Goal: Task Accomplishment & Management: Use online tool/utility

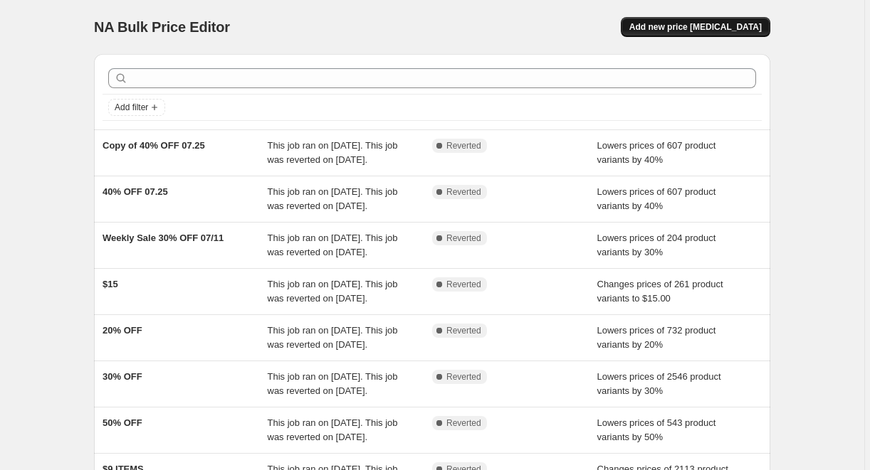
click at [670, 32] on span "Add new price [MEDICAL_DATA]" at bounding box center [695, 26] width 132 height 11
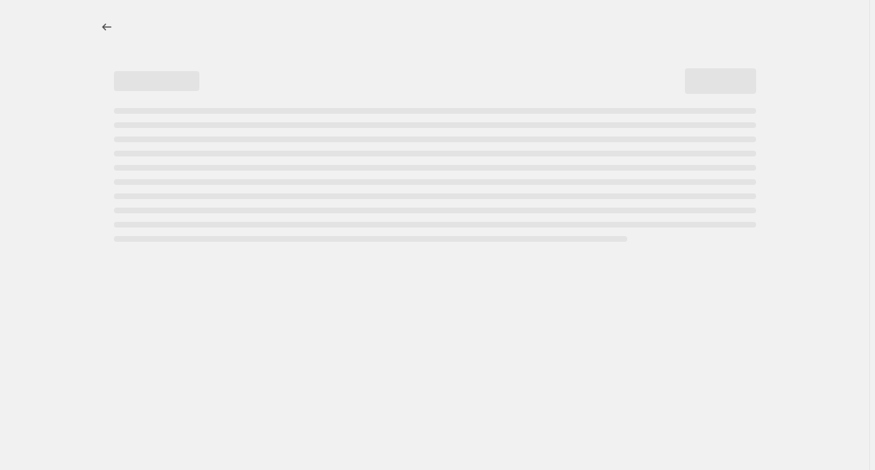
select select "percentage"
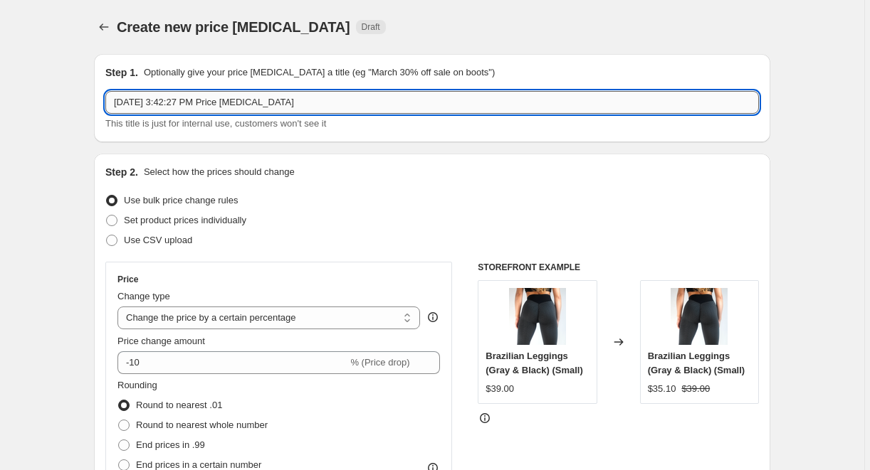
click at [424, 95] on input "[DATE] 3:42:27 PM Price [MEDICAL_DATA]" at bounding box center [431, 102] width 653 height 23
type input "$19 08.29"
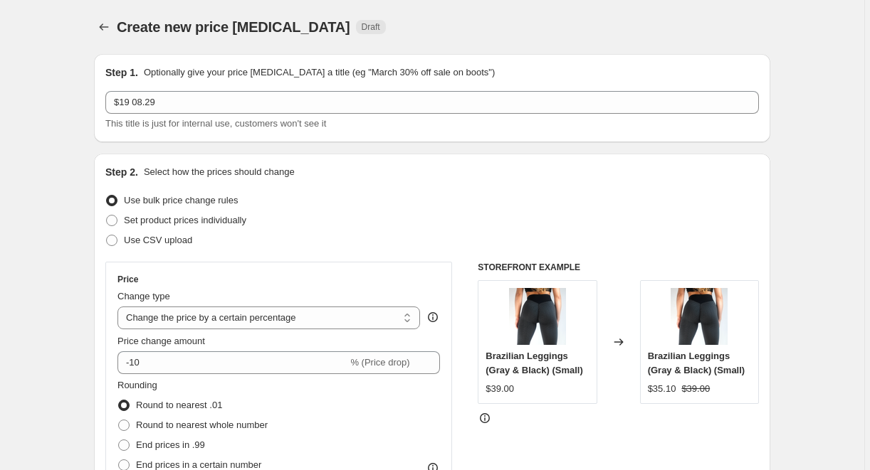
click at [523, 41] on div "Create new price [MEDICAL_DATA]. This page is ready Create new price [MEDICAL_D…" at bounding box center [432, 27] width 676 height 54
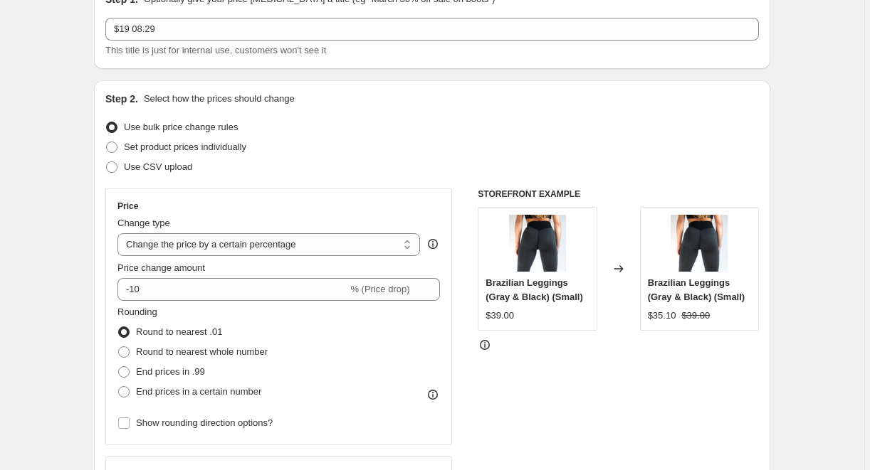
scroll to position [167, 0]
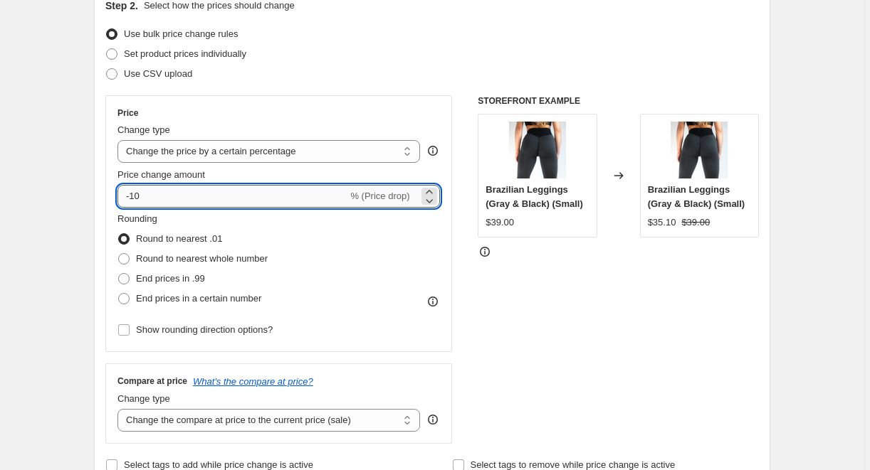
click at [208, 204] on input "-10" at bounding box center [232, 196] width 230 height 23
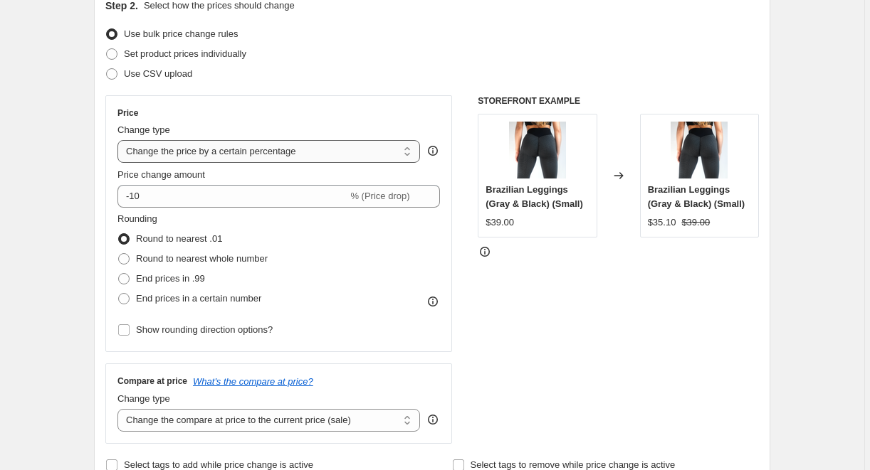
select select "to"
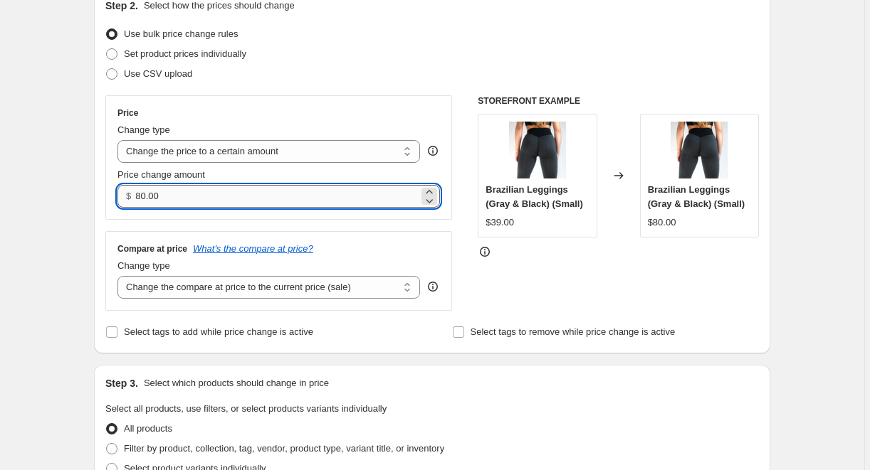
click at [226, 196] on input "80.00" at bounding box center [276, 196] width 283 height 23
type input "19.00"
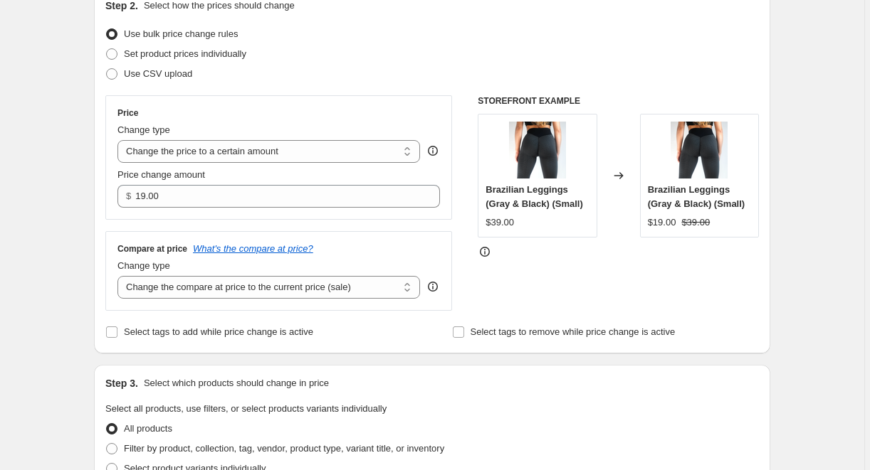
click at [416, 111] on div "Price" at bounding box center [278, 112] width 322 height 11
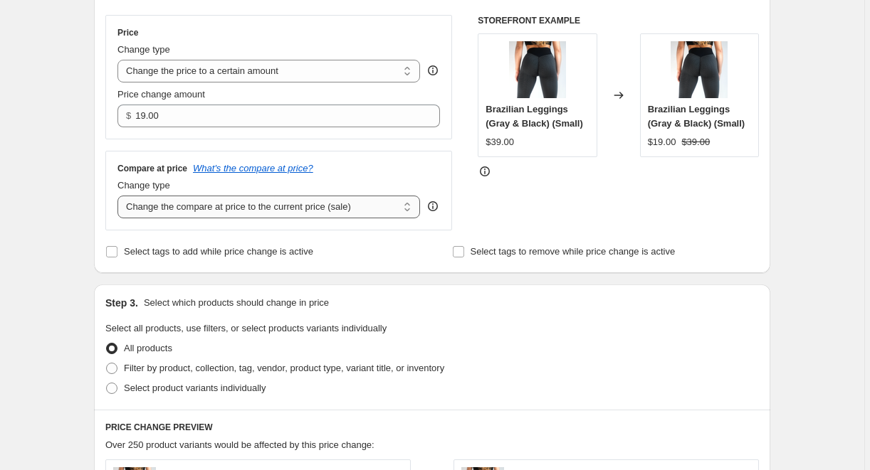
select select "no_change"
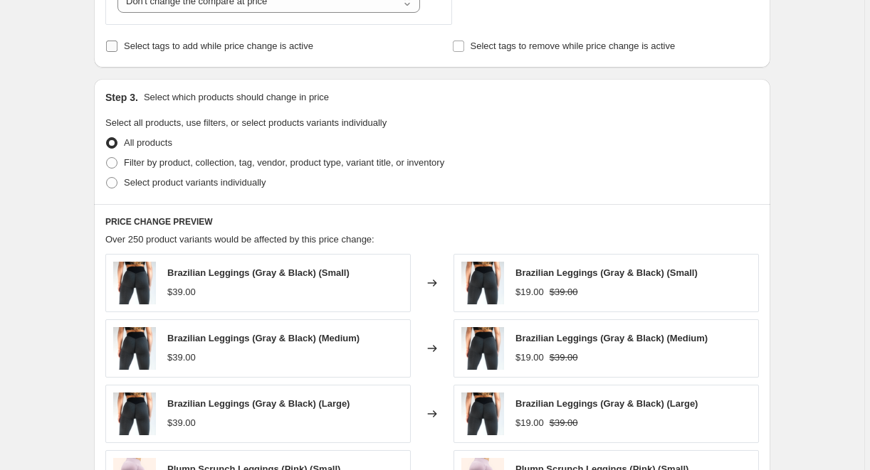
scroll to position [519, 0]
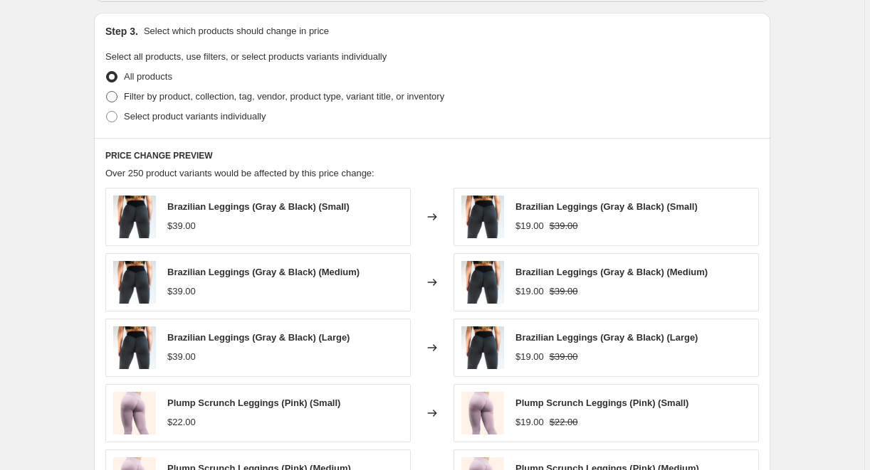
click at [241, 97] on span "Filter by product, collection, tag, vendor, product type, variant title, or inv…" at bounding box center [284, 96] width 320 height 11
click at [107, 92] on input "Filter by product, collection, tag, vendor, product type, variant title, or inv…" at bounding box center [106, 91] width 1 height 1
radio input "true"
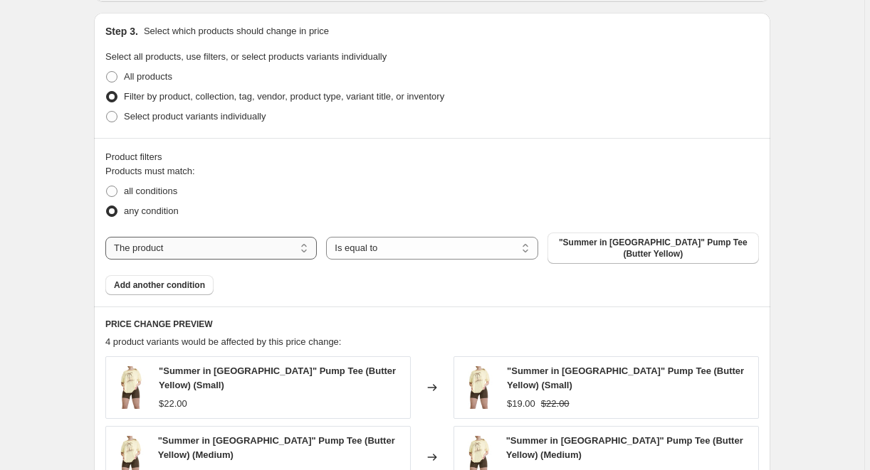
select select "tag"
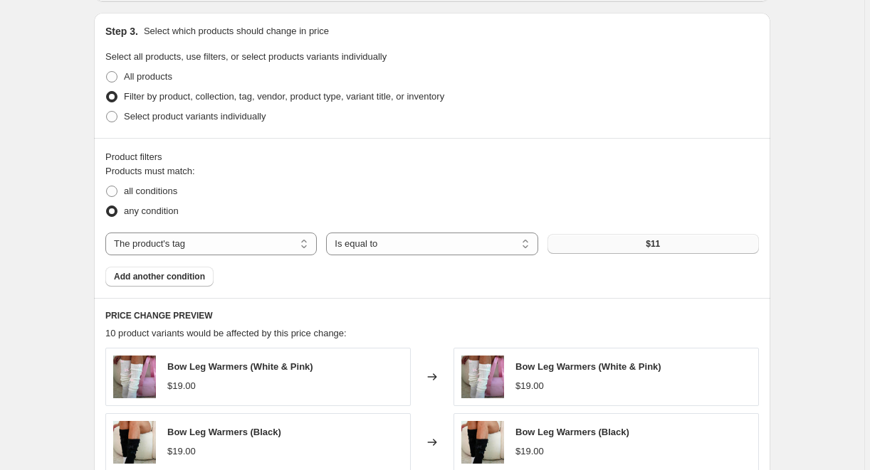
click at [658, 243] on span "$11" at bounding box center [653, 243] width 14 height 11
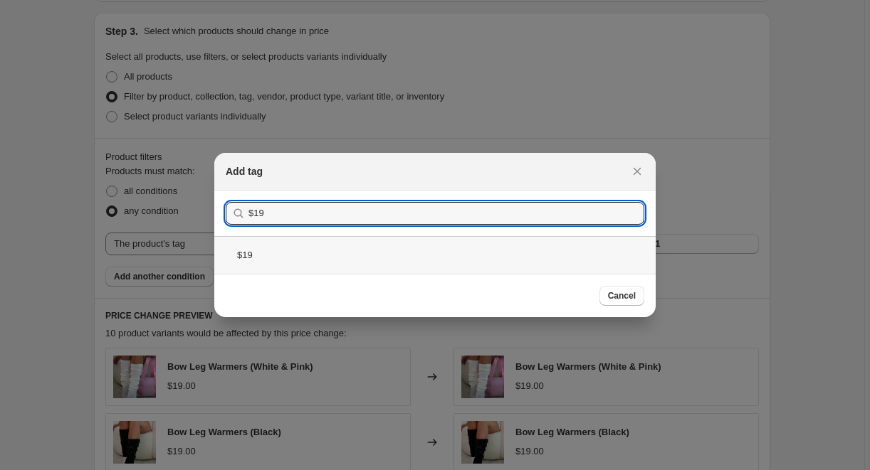
type input "$19"
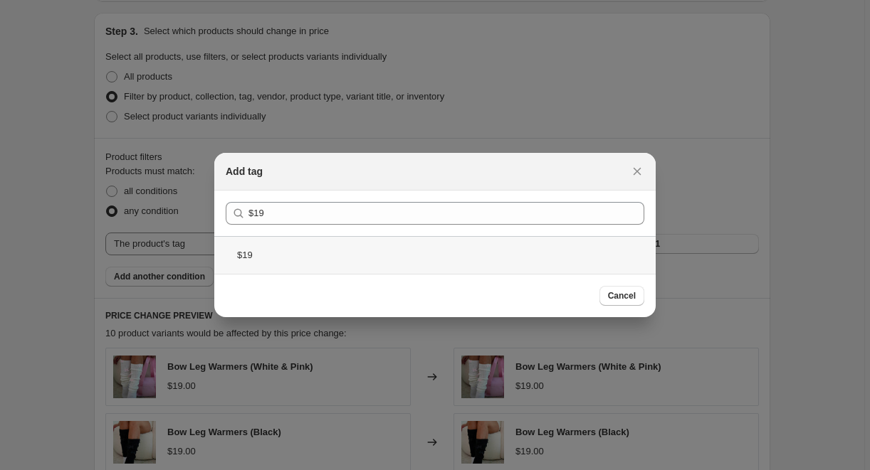
click at [282, 251] on div "$19" at bounding box center [434, 255] width 441 height 38
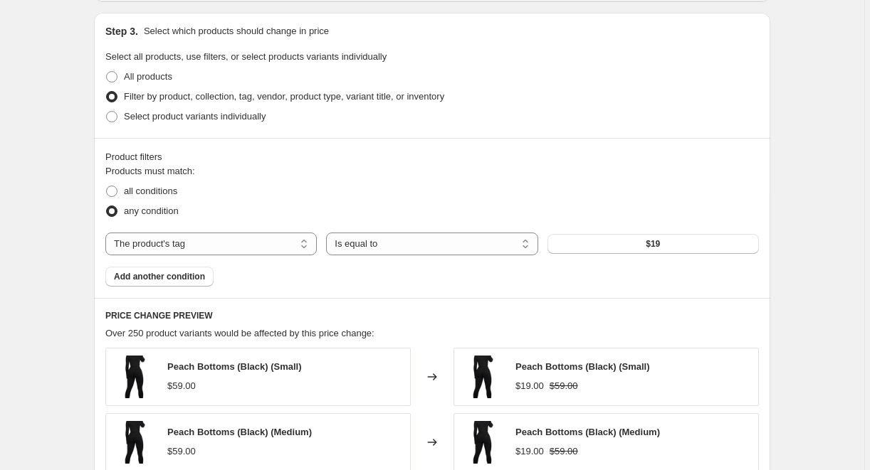
click at [399, 192] on div "all conditions" at bounding box center [431, 192] width 653 height 20
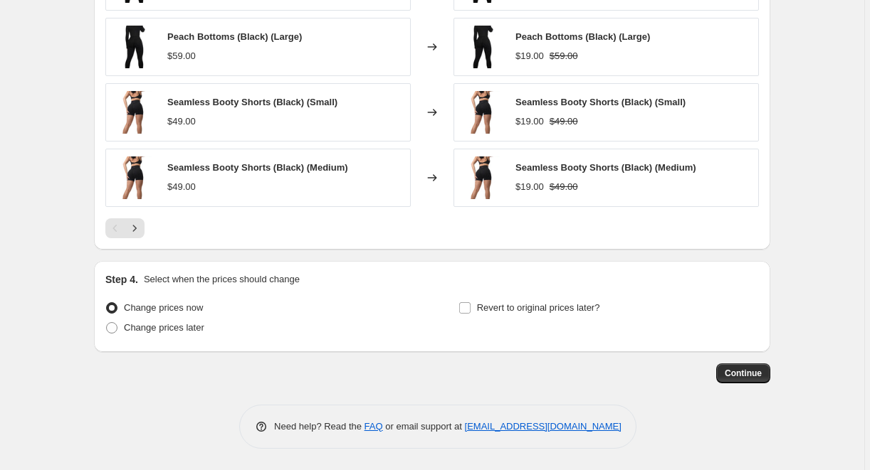
scroll to position [980, 0]
click at [202, 327] on span "Change prices later" at bounding box center [164, 327] width 80 height 11
click at [107, 323] on input "Change prices later" at bounding box center [106, 322] width 1 height 1
radio input "true"
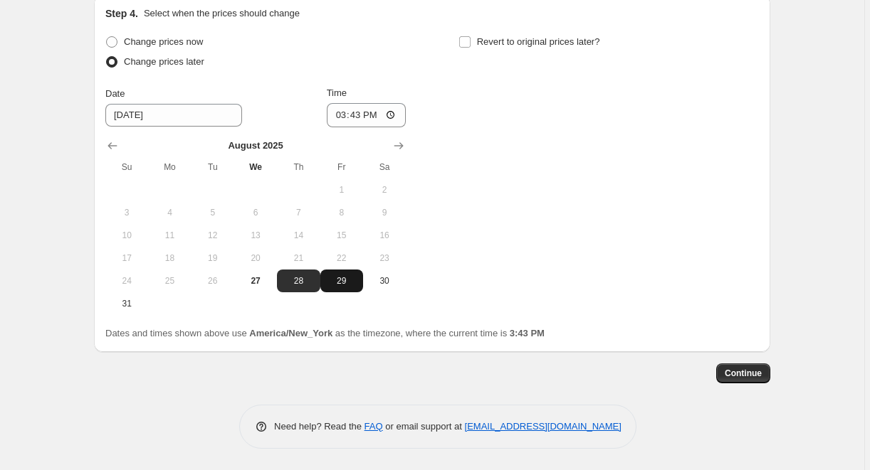
scroll to position [1248, 0]
click at [347, 280] on span "29" at bounding box center [341, 280] width 31 height 11
type input "[DATE]"
click at [357, 110] on input "15:43" at bounding box center [367, 115] width 80 height 24
click at [375, 115] on input "23:43" at bounding box center [367, 115] width 80 height 24
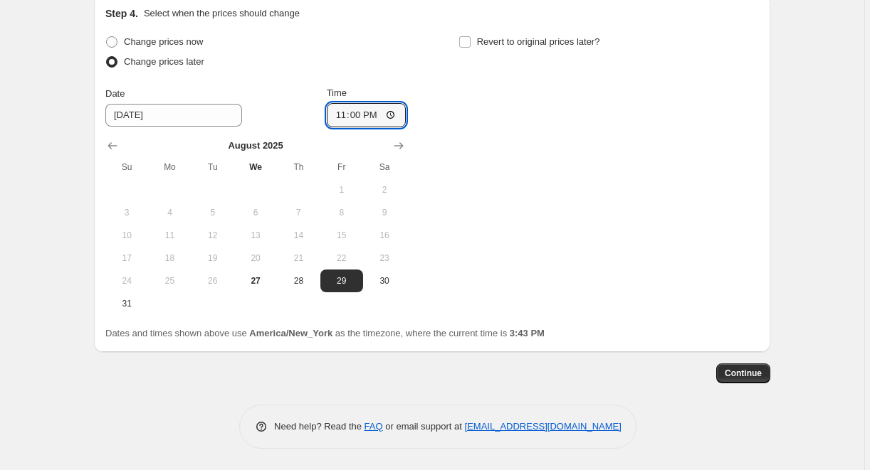
type input "23:00"
click at [496, 152] on div "Change prices now Change prices later Date [DATE] Time 23:00 [DATE] Su Mo Tu We…" at bounding box center [431, 173] width 653 height 283
click at [737, 374] on span "Continue" at bounding box center [743, 373] width 37 height 11
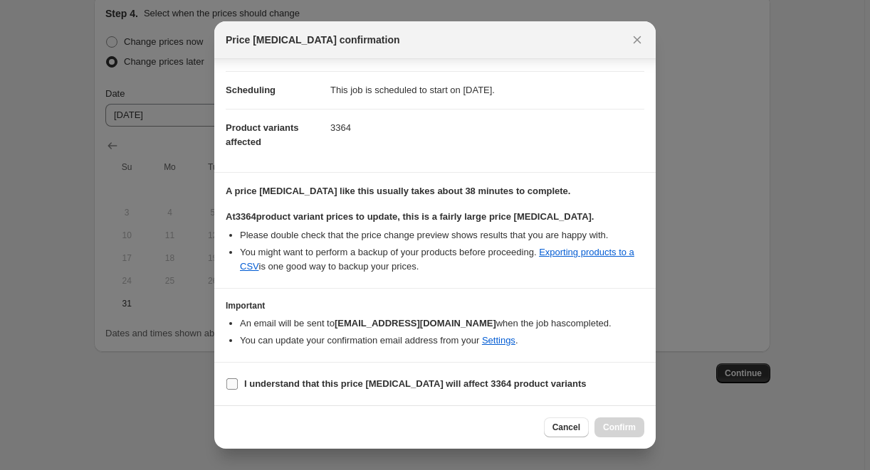
scroll to position [102, 0]
click at [381, 386] on b "I understand that this price [MEDICAL_DATA] will affect 3364 product variants" at bounding box center [415, 384] width 342 height 11
click at [238, 386] on input "I understand that this price [MEDICAL_DATA] will affect 3364 product variants" at bounding box center [231, 384] width 11 height 11
checkbox input "true"
click at [611, 429] on span "Confirm" at bounding box center [619, 427] width 33 height 11
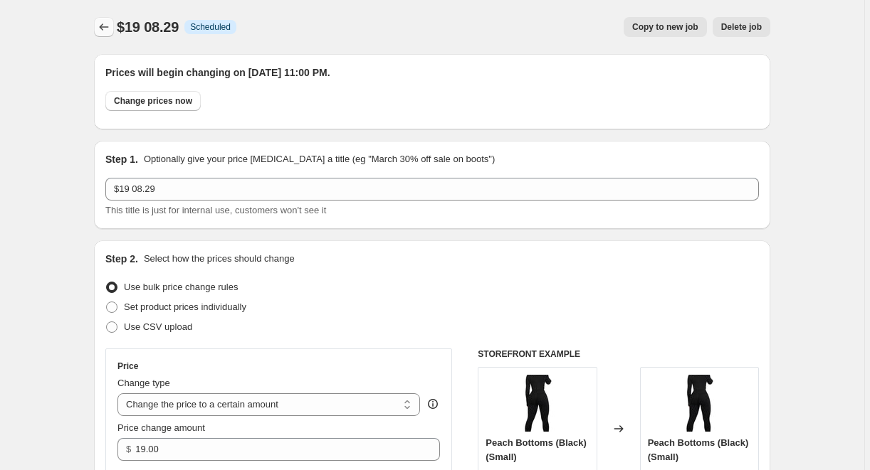
click at [108, 24] on icon "Price change jobs" at bounding box center [104, 27] width 14 height 14
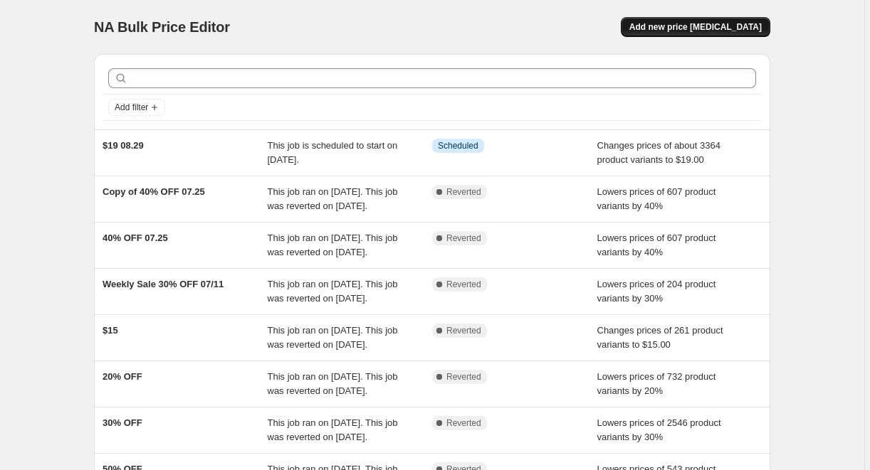
click at [673, 32] on span "Add new price [MEDICAL_DATA]" at bounding box center [695, 26] width 132 height 11
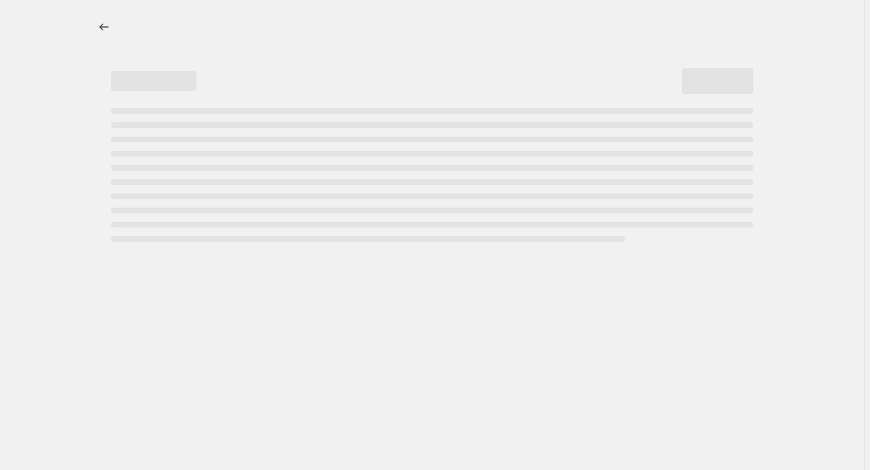
select select "percentage"
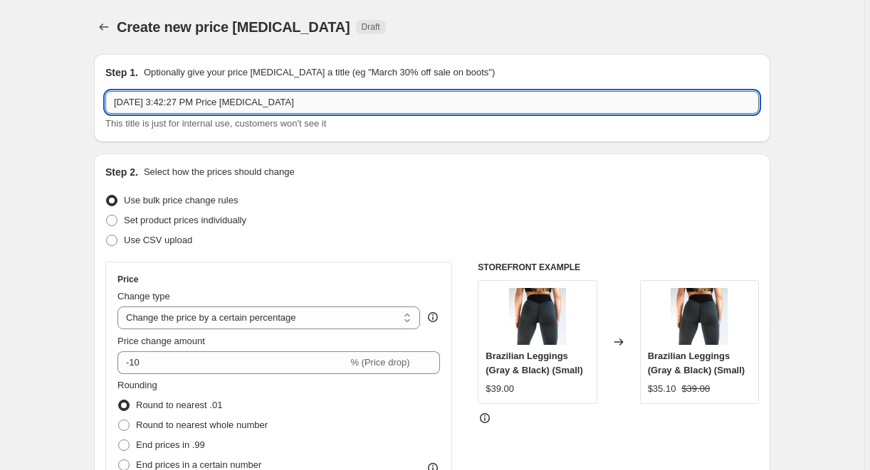
click at [340, 98] on input "[DATE] 3:42:27 PM Price [MEDICAL_DATA]" at bounding box center [431, 102] width 653 height 23
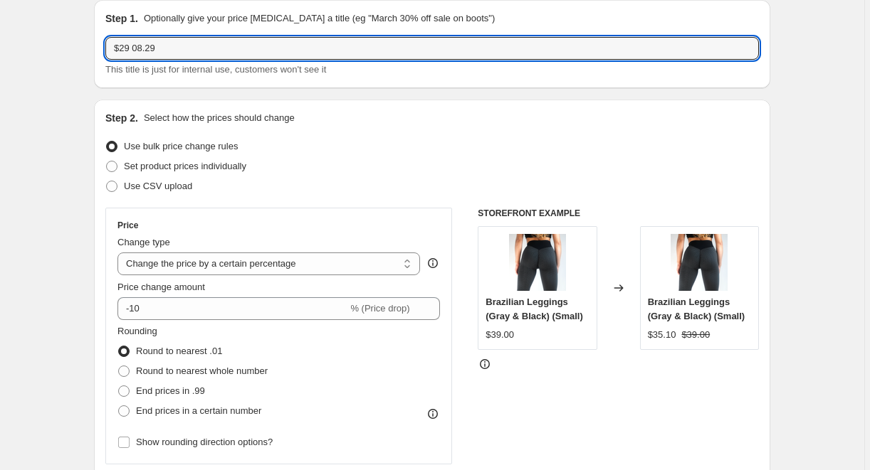
scroll to position [84, 0]
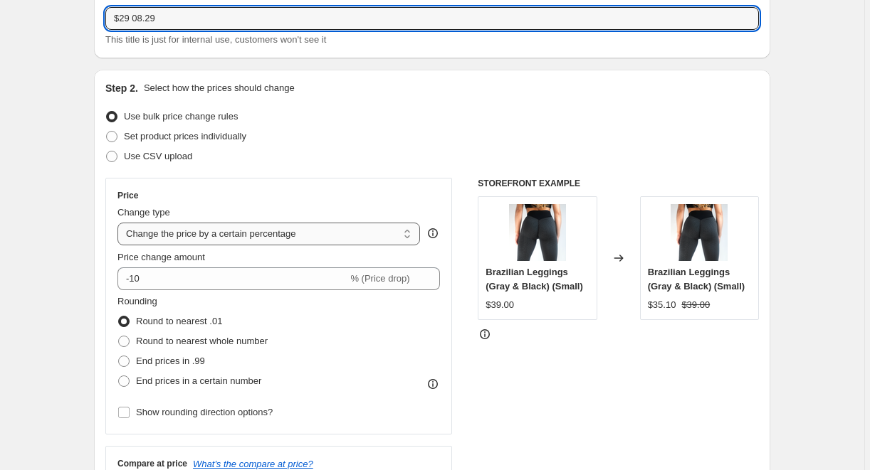
type input "$29 08.29"
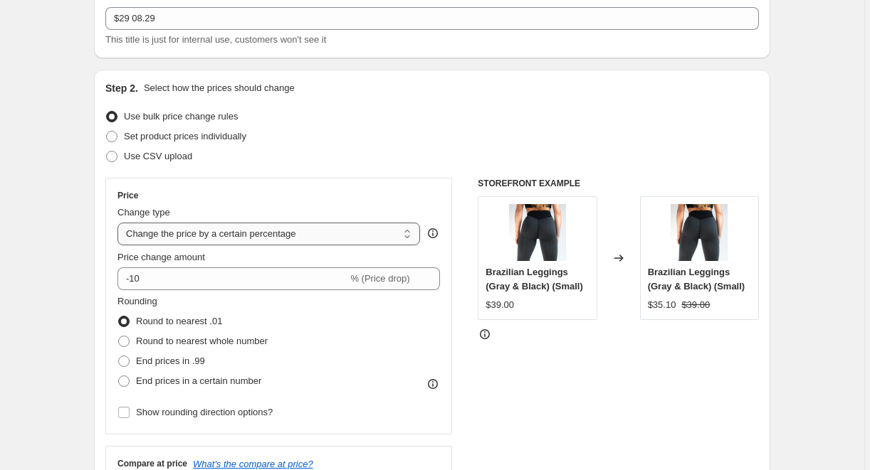
select select "to"
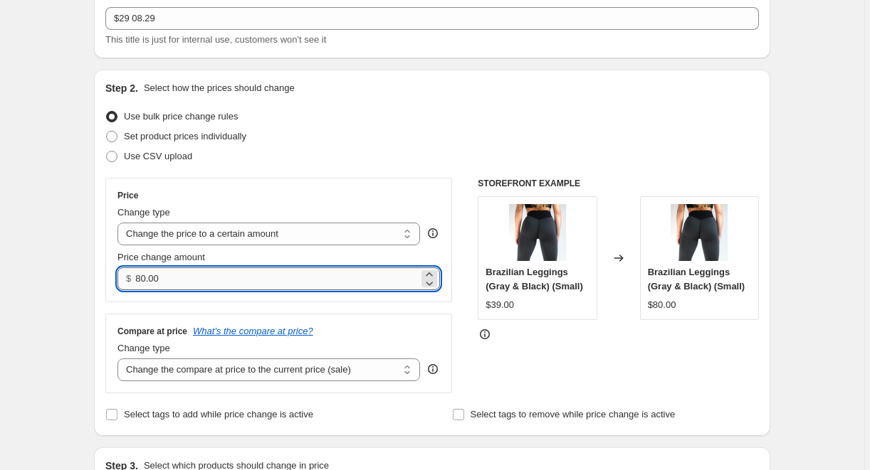
click at [217, 282] on input "80.00" at bounding box center [276, 279] width 283 height 23
type input "29.00"
click at [261, 185] on div "Price Change type Change the price to a certain amount Change the price by a ce…" at bounding box center [278, 240] width 347 height 125
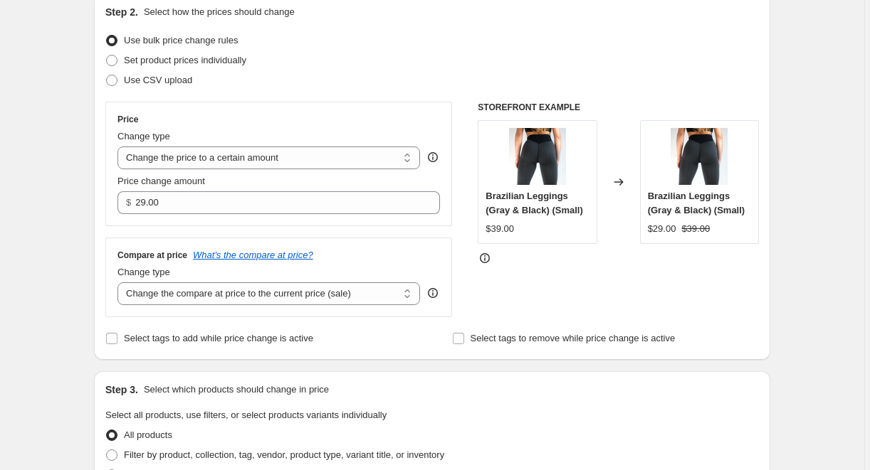
scroll to position [232, 0]
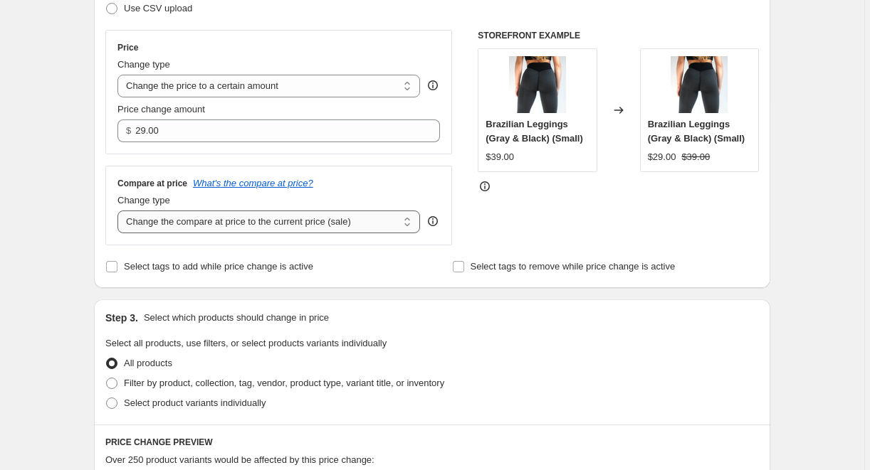
select select "no_change"
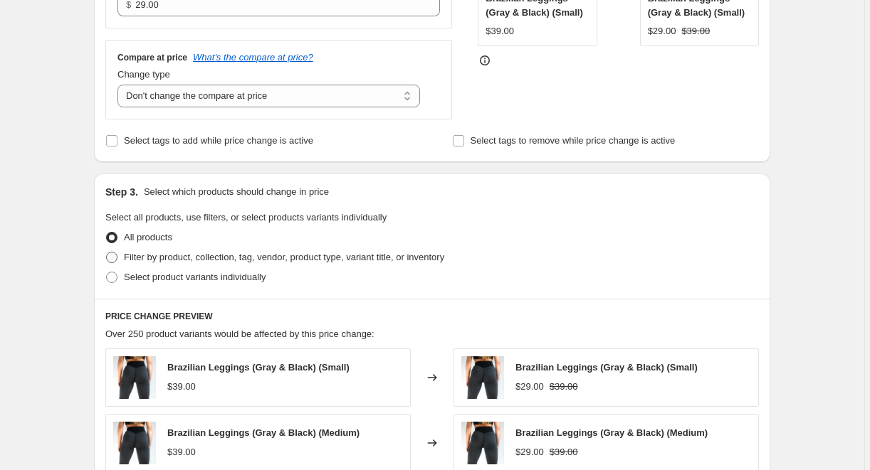
click at [258, 258] on span "Filter by product, collection, tag, vendor, product type, variant title, or inv…" at bounding box center [284, 257] width 320 height 11
click at [107, 253] on input "Filter by product, collection, tag, vendor, product type, variant title, or inv…" at bounding box center [106, 252] width 1 height 1
radio input "true"
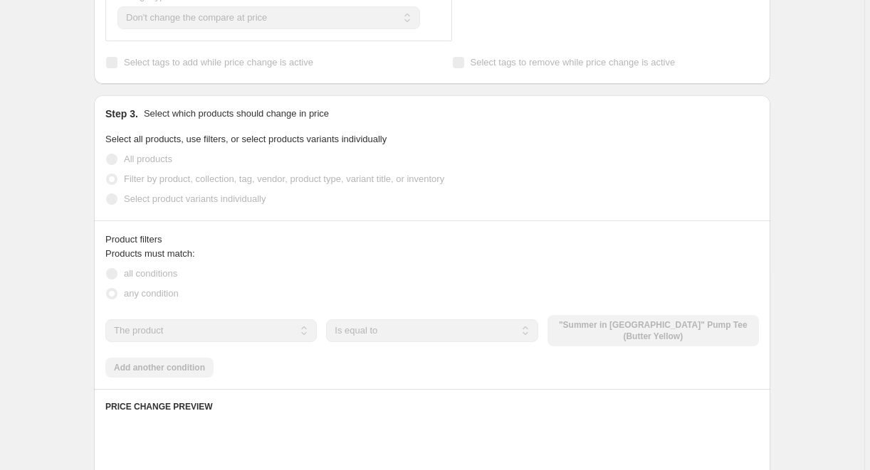
scroll to position [456, 0]
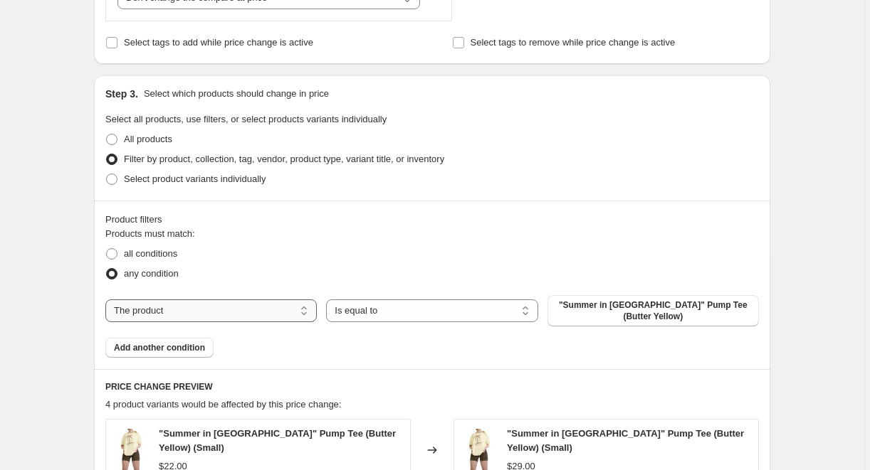
drag, startPoint x: 399, startPoint y: 309, endPoint x: 248, endPoint y: 309, distance: 150.9
click at [248, 309] on div "The product The product's collection The product's tag The product's vendor The…" at bounding box center [431, 310] width 653 height 31
select select "tag"
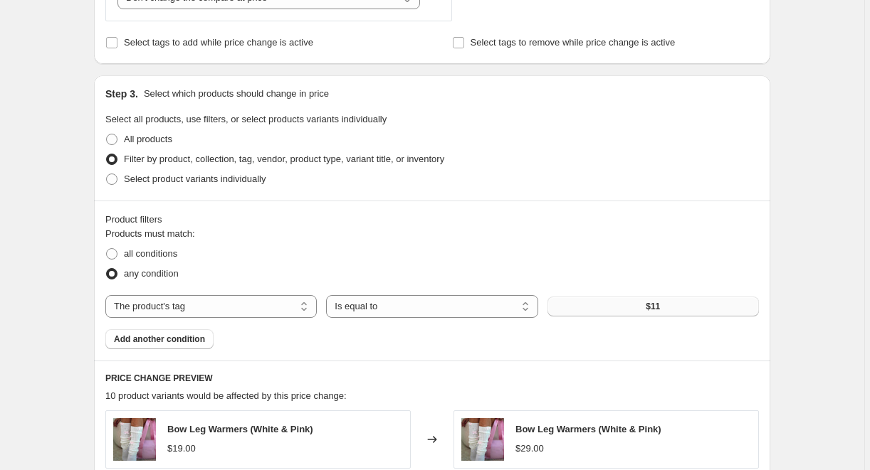
click at [598, 312] on button "$11" at bounding box center [652, 307] width 211 height 20
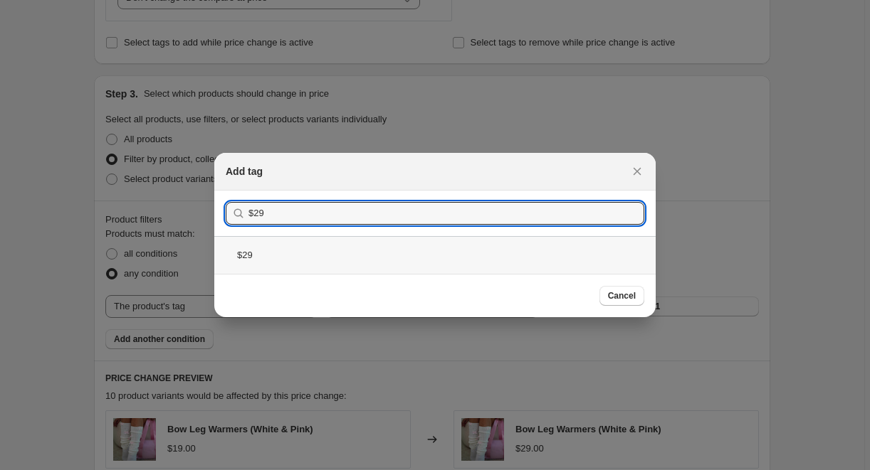
type input "$29"
click at [353, 250] on div "$29" at bounding box center [434, 255] width 441 height 38
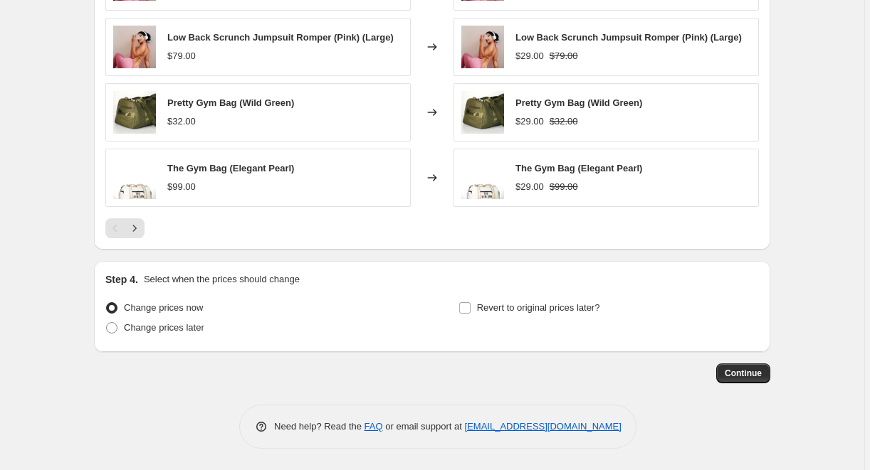
scroll to position [984, 0]
click at [185, 331] on span "Change prices later" at bounding box center [164, 327] width 80 height 11
click at [107, 323] on input "Change prices later" at bounding box center [106, 322] width 1 height 1
radio input "true"
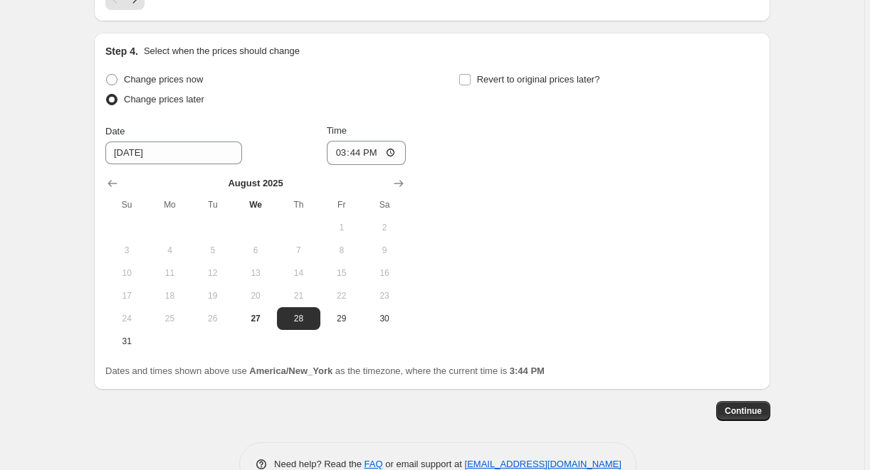
scroll to position [1231, 0]
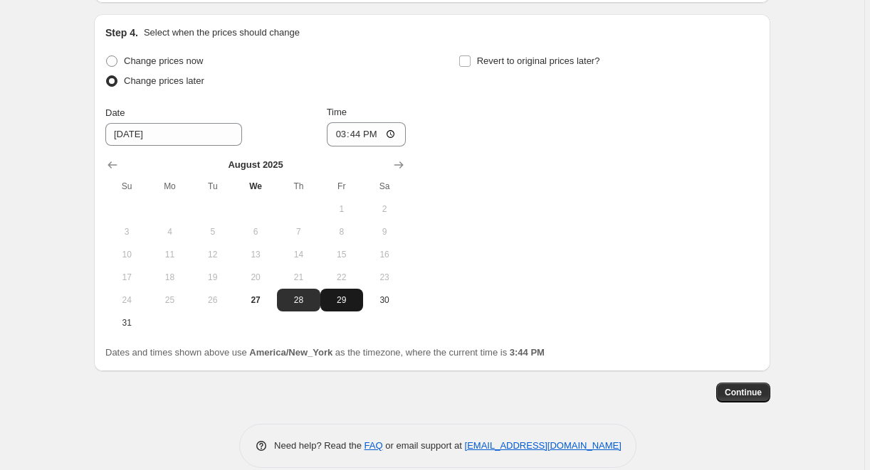
click at [343, 303] on span "29" at bounding box center [341, 300] width 31 height 11
type input "[DATE]"
click at [357, 133] on input "15:44" at bounding box center [367, 134] width 80 height 24
click at [372, 134] on input "23:44" at bounding box center [367, 134] width 80 height 24
click at [394, 135] on input "23:00" at bounding box center [367, 134] width 80 height 24
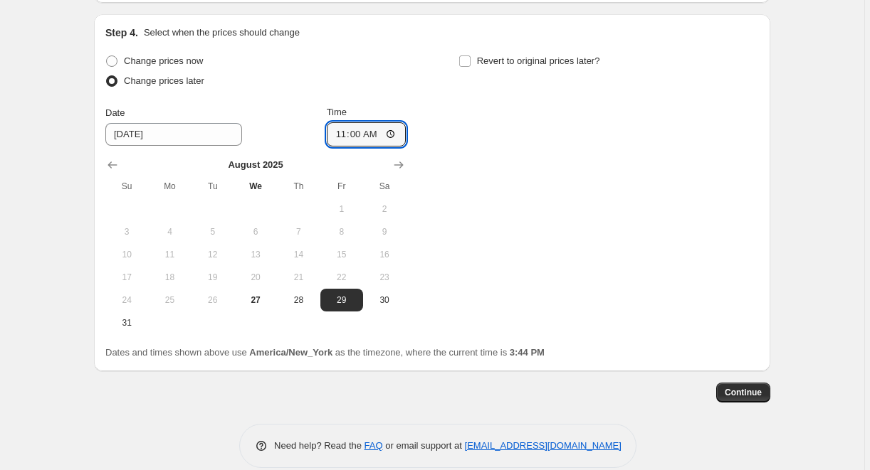
type input "11:00"
click at [522, 167] on div "Change prices now Change prices later Date [DATE] Time 11:00 [DATE] Su Mo Tu We…" at bounding box center [431, 192] width 653 height 283
click at [738, 392] on span "Continue" at bounding box center [743, 392] width 37 height 11
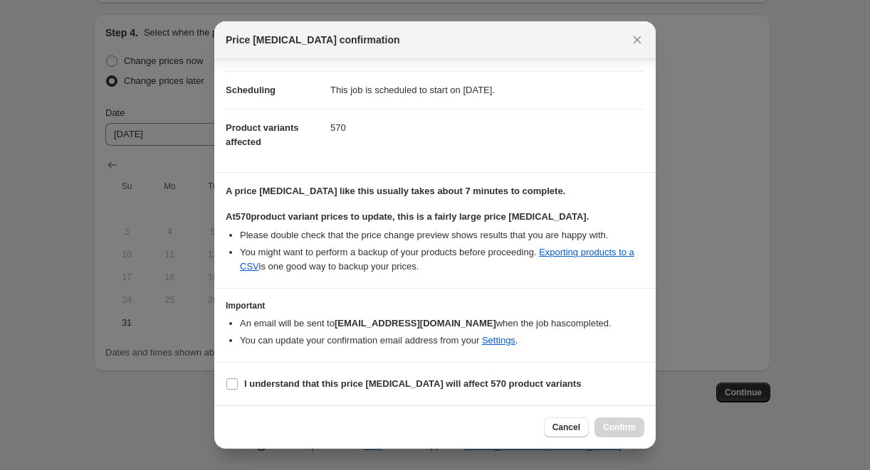
scroll to position [102, 0]
click at [298, 385] on b "I understand that this price [MEDICAL_DATA] will affect 570 product variants" at bounding box center [412, 384] width 337 height 11
click at [238, 385] on input "I understand that this price [MEDICAL_DATA] will affect 570 product variants" at bounding box center [231, 384] width 11 height 11
checkbox input "true"
click at [636, 429] on button "Confirm" at bounding box center [619, 428] width 50 height 20
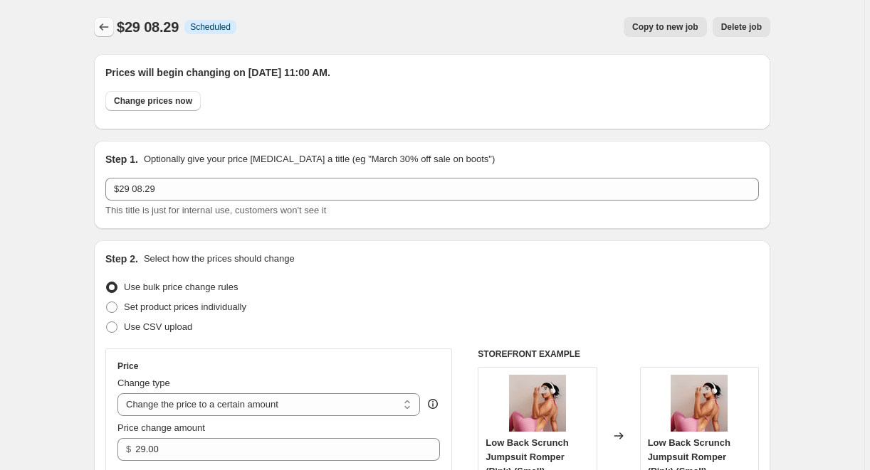
click at [105, 26] on icon "Price change jobs" at bounding box center [104, 27] width 14 height 14
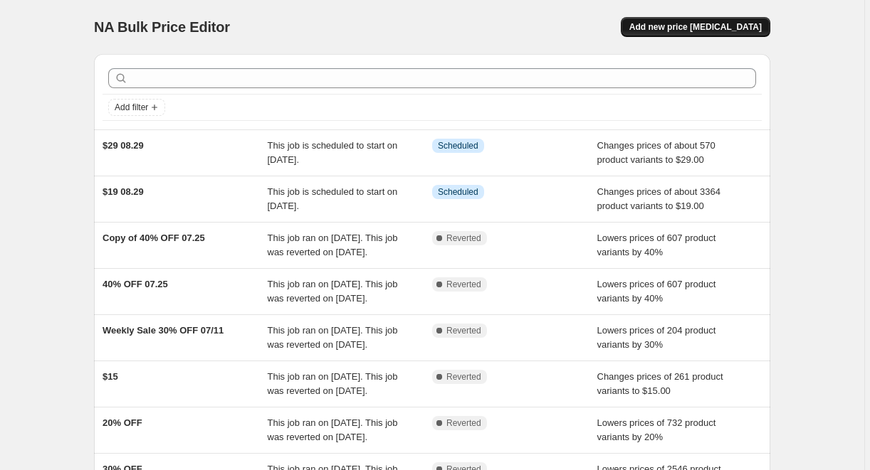
click at [703, 21] on button "Add new price [MEDICAL_DATA]" at bounding box center [695, 27] width 149 height 20
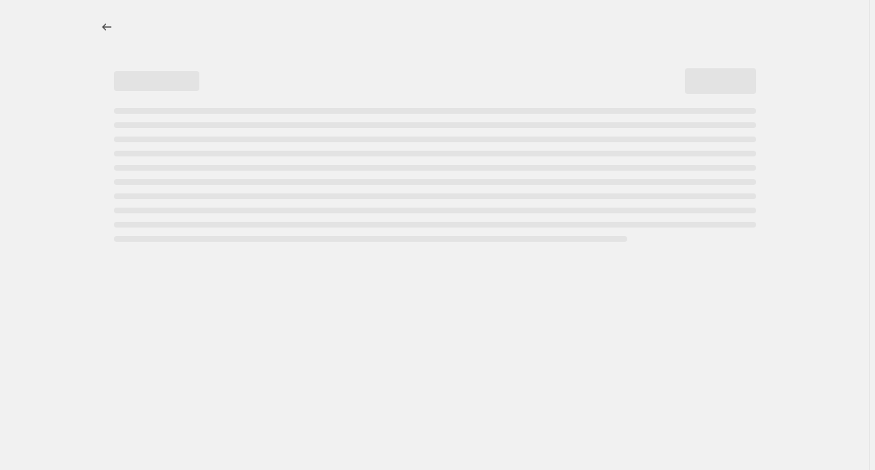
select select "percentage"
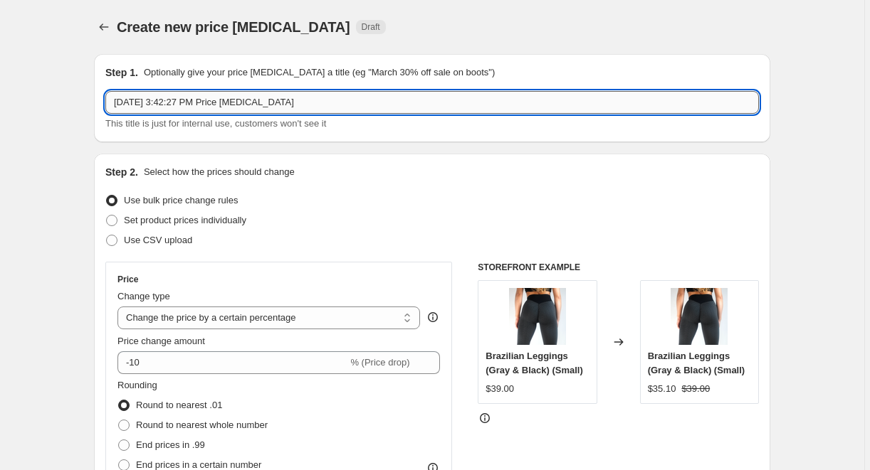
click at [391, 103] on input "[DATE] 3:42:27 PM Price [MEDICAL_DATA]" at bounding box center [431, 102] width 653 height 23
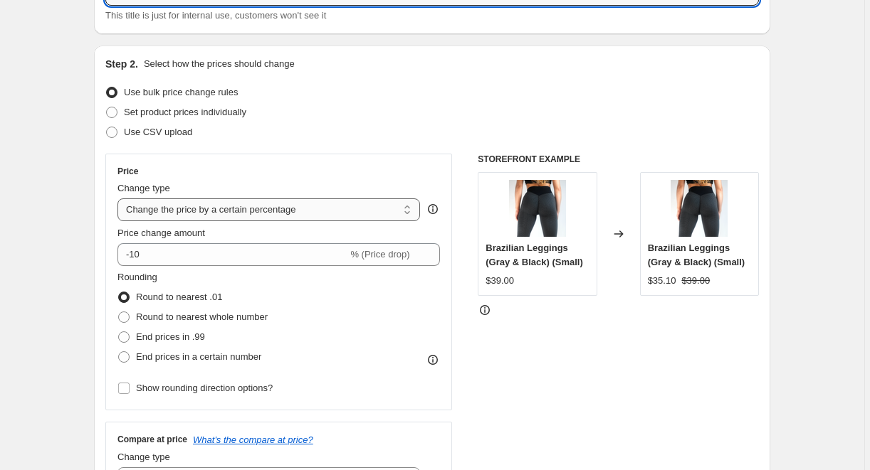
scroll to position [178, 0]
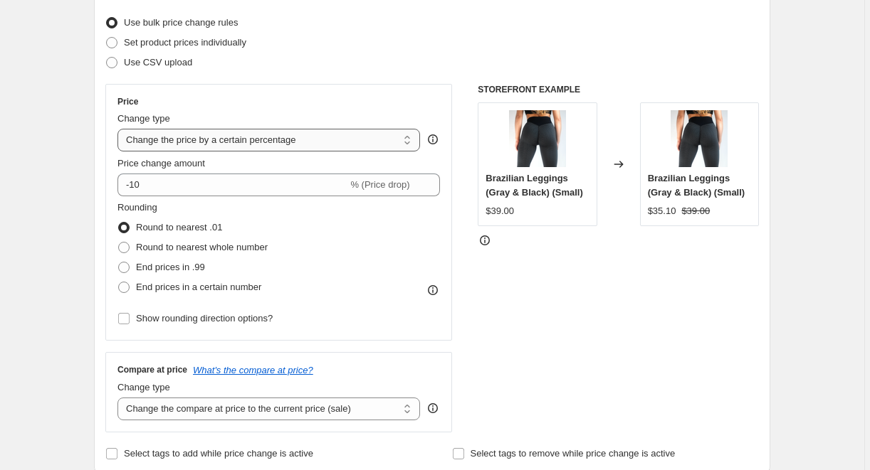
type input "$25 08.29"
select select "to"
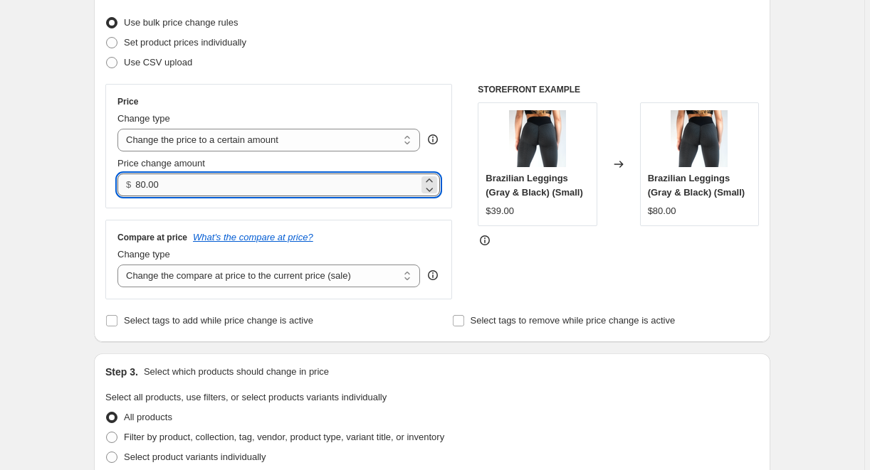
click at [229, 187] on input "80.00" at bounding box center [276, 185] width 283 height 23
click at [229, 187] on input "80.17" at bounding box center [276, 185] width 283 height 23
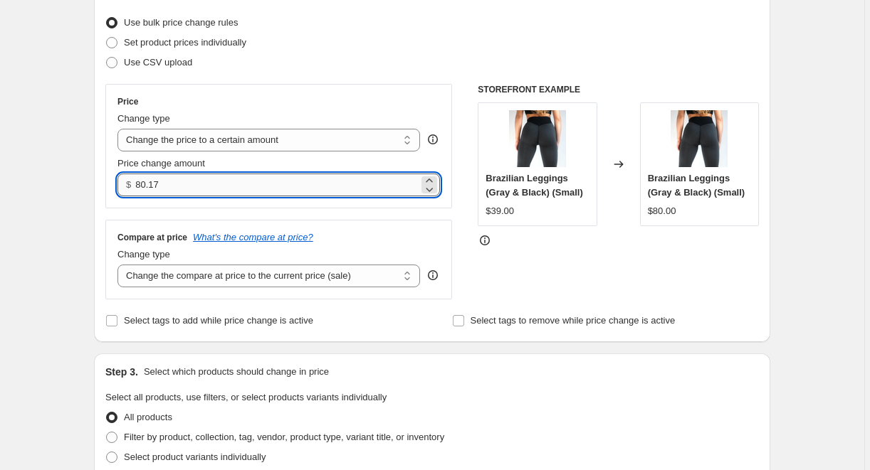
click at [229, 187] on input "80.17" at bounding box center [276, 185] width 283 height 23
type input "25.00"
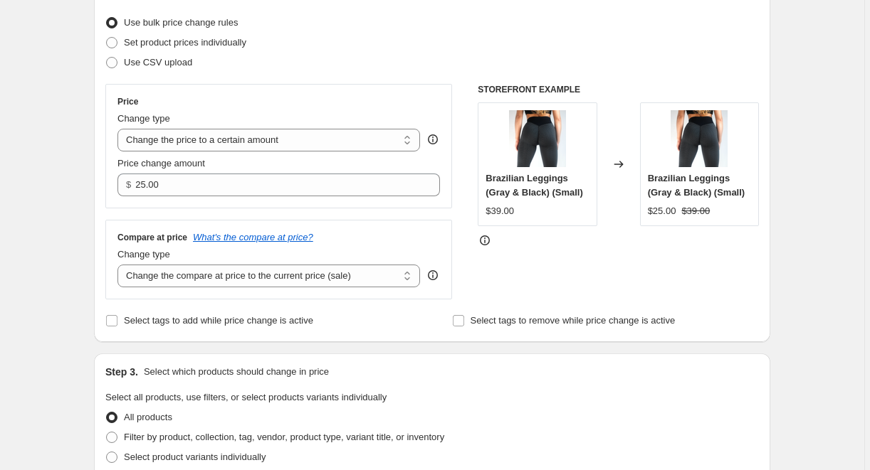
click at [292, 78] on div "Step 2. Select how the prices should change Use bulk price change rules Set pro…" at bounding box center [431, 159] width 653 height 344
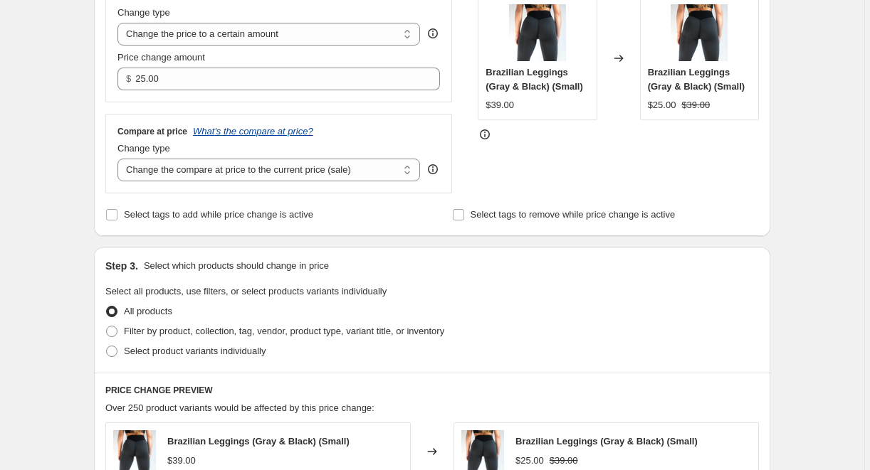
scroll to position [328, 0]
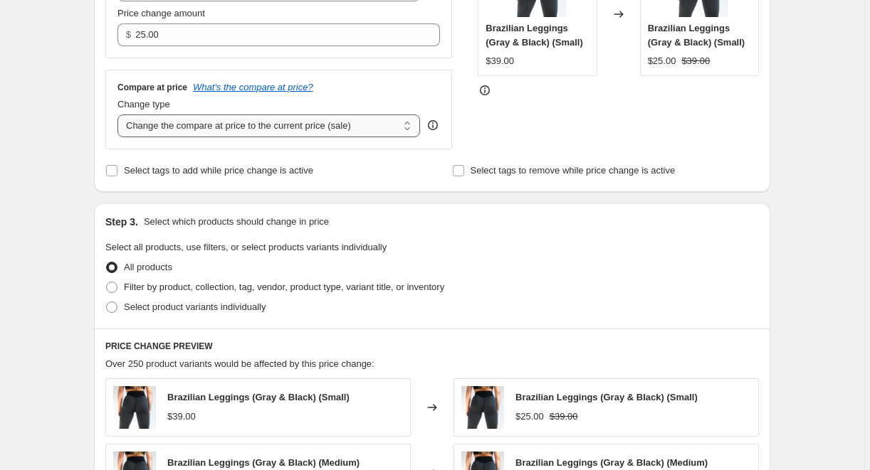
select select "no_change"
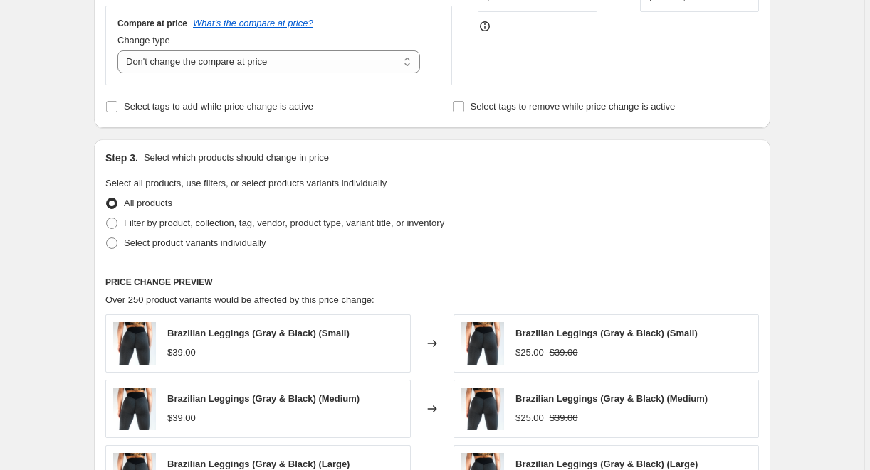
scroll to position [441, 0]
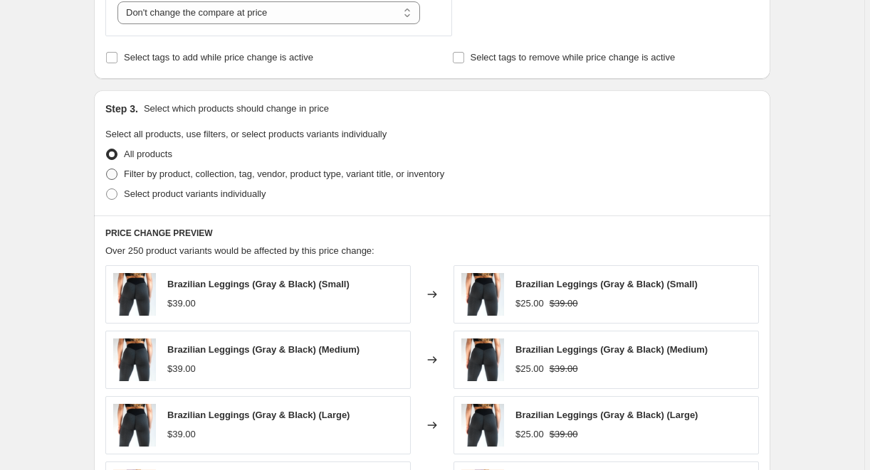
click at [270, 177] on span "Filter by product, collection, tag, vendor, product type, variant title, or inv…" at bounding box center [284, 174] width 320 height 11
click at [107, 169] on input "Filter by product, collection, tag, vendor, product type, variant title, or inv…" at bounding box center [106, 169] width 1 height 1
radio input "true"
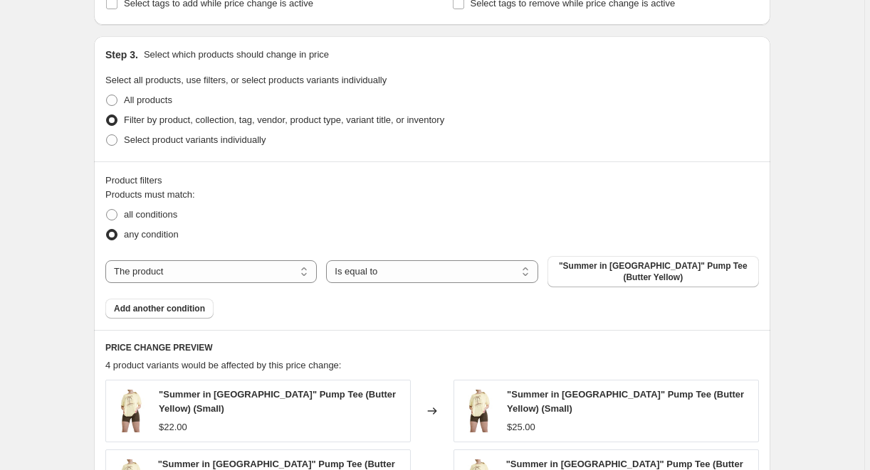
scroll to position [515, 0]
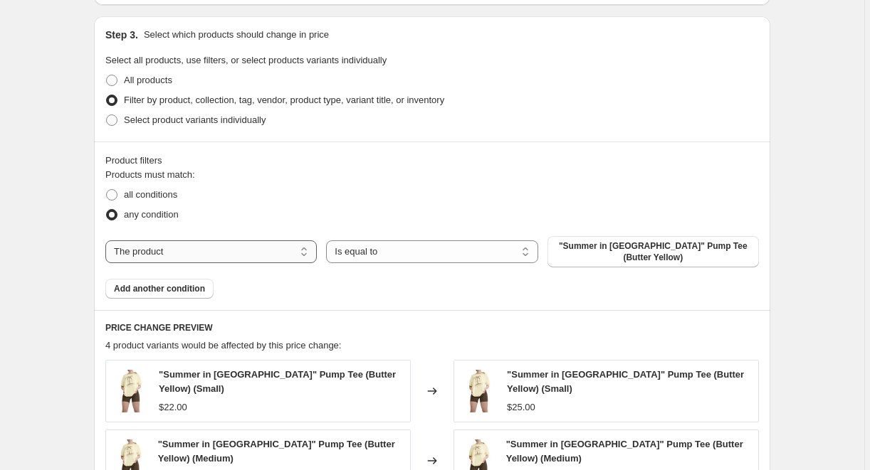
select select "tag"
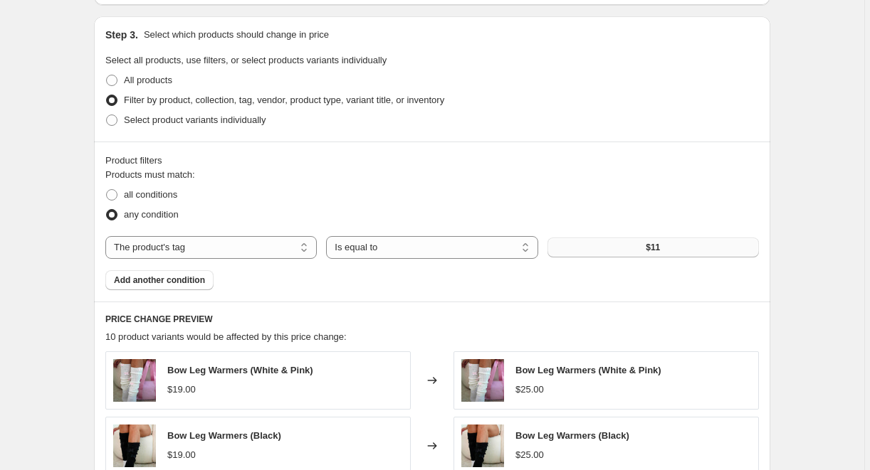
click at [611, 248] on button "$11" at bounding box center [652, 248] width 211 height 20
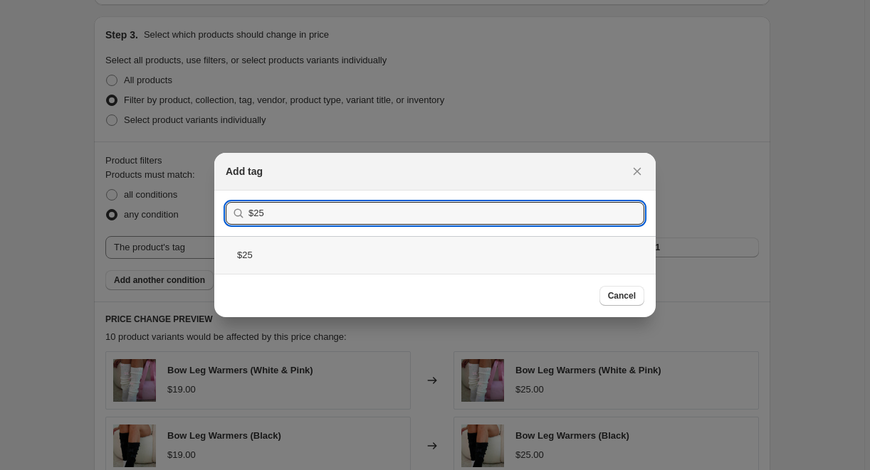
type input "$25"
click at [315, 249] on div "$25" at bounding box center [434, 255] width 441 height 38
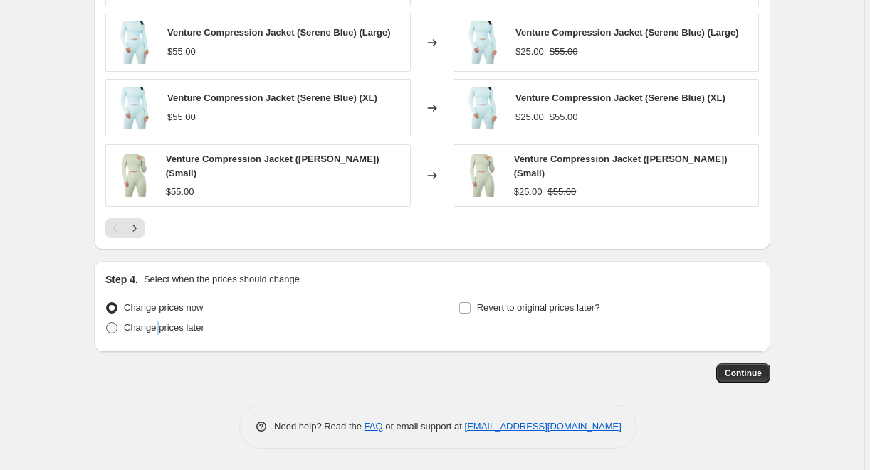
click at [162, 327] on span "Change prices later" at bounding box center [164, 327] width 80 height 11
click at [107, 323] on input "Change prices later" at bounding box center [106, 322] width 1 height 1
radio input "true"
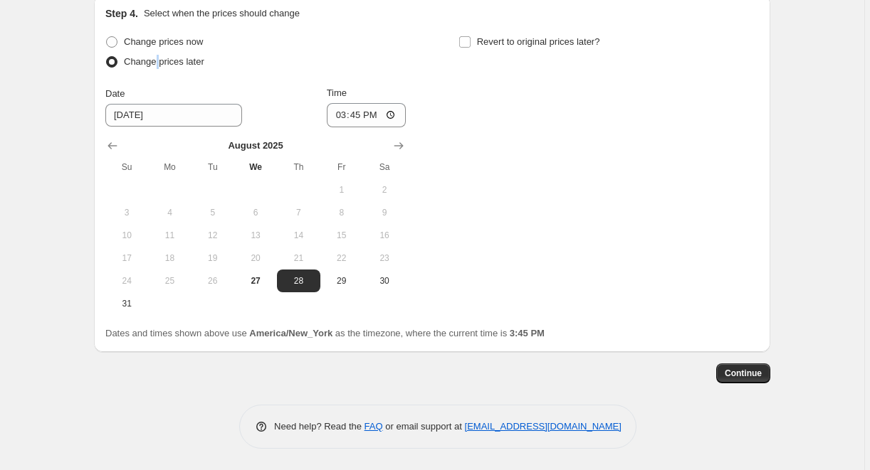
scroll to position [1252, 0]
click at [347, 280] on span "29" at bounding box center [341, 280] width 31 height 11
type input "[DATE]"
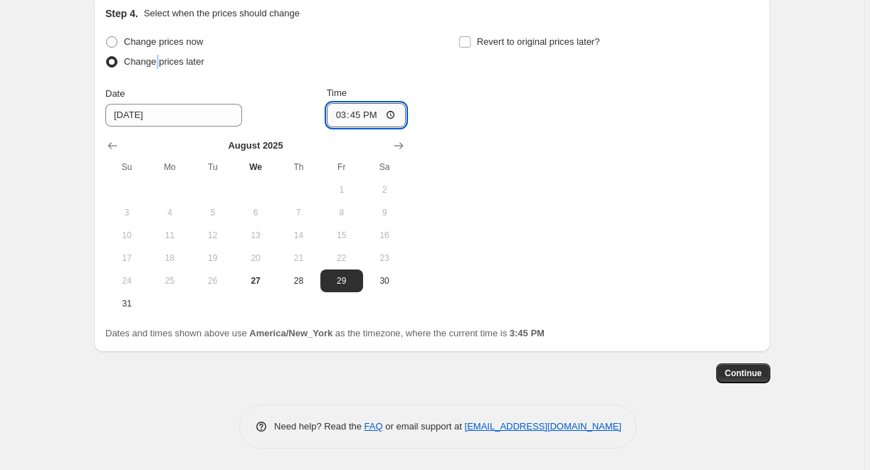
click at [357, 110] on input "15:45" at bounding box center [367, 115] width 80 height 24
click at [378, 115] on input "13:45" at bounding box center [367, 115] width 80 height 24
click at [355, 115] on input "13:00" at bounding box center [367, 115] width 80 height 24
click at [394, 115] on input "23:00" at bounding box center [367, 115] width 80 height 24
type input "11:00"
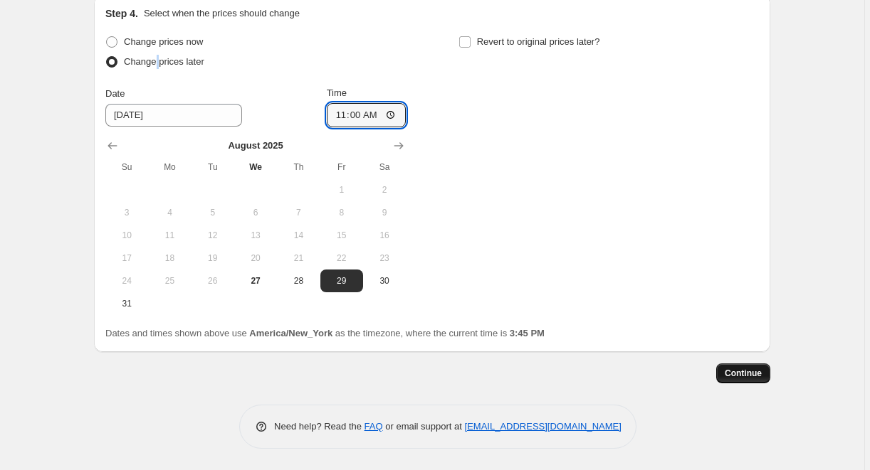
click at [737, 377] on span "Continue" at bounding box center [743, 373] width 37 height 11
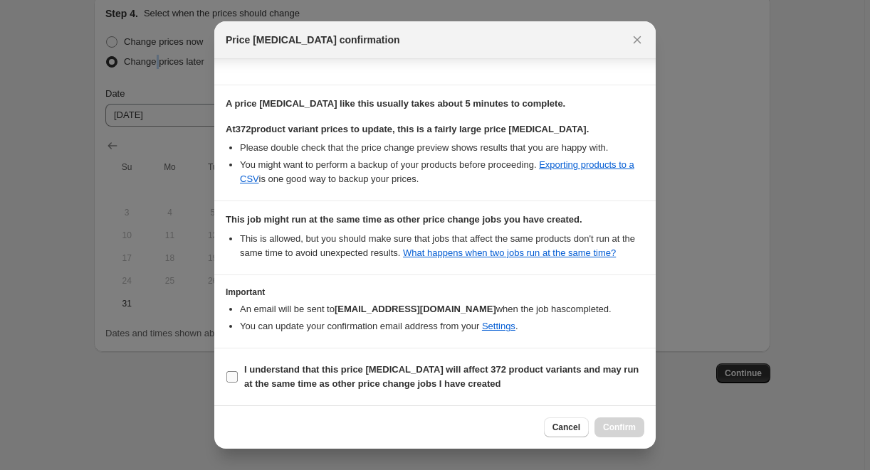
scroll to position [204, 0]
click at [433, 369] on b "I understand that this price [MEDICAL_DATA] will affect 372 product variants an…" at bounding box center [441, 376] width 394 height 25
click at [238, 372] on input "I understand that this price [MEDICAL_DATA] will affect 372 product variants an…" at bounding box center [231, 377] width 11 height 11
checkbox input "true"
click at [619, 427] on span "Confirm" at bounding box center [619, 427] width 33 height 11
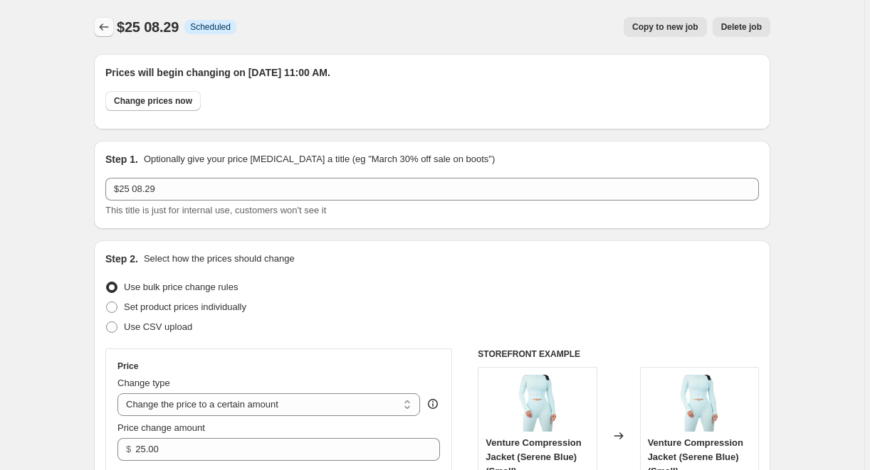
click at [105, 31] on icon "Price change jobs" at bounding box center [104, 27] width 14 height 14
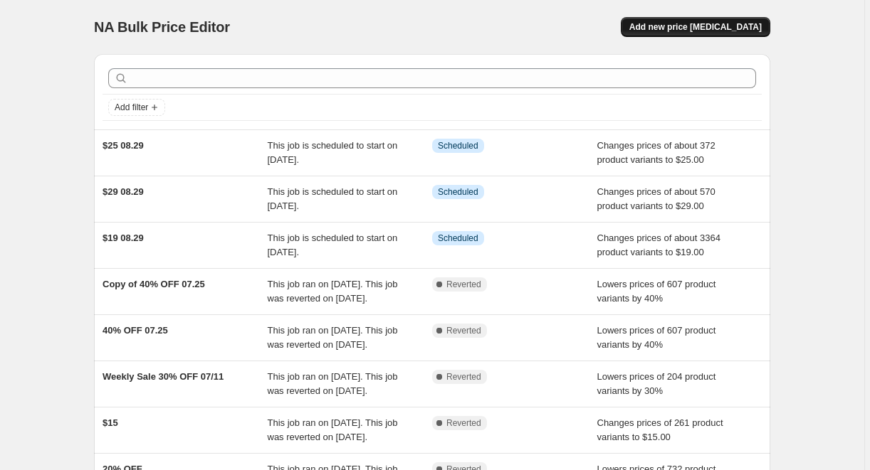
click at [735, 27] on span "Add new price [MEDICAL_DATA]" at bounding box center [695, 26] width 132 height 11
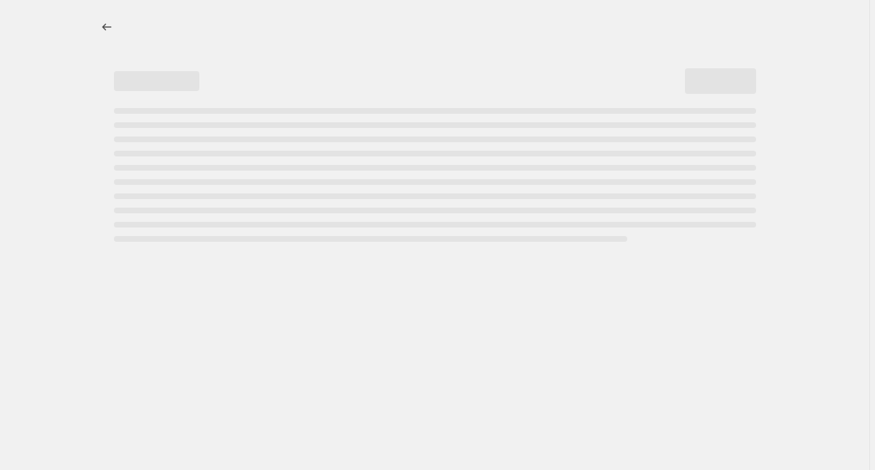
select select "percentage"
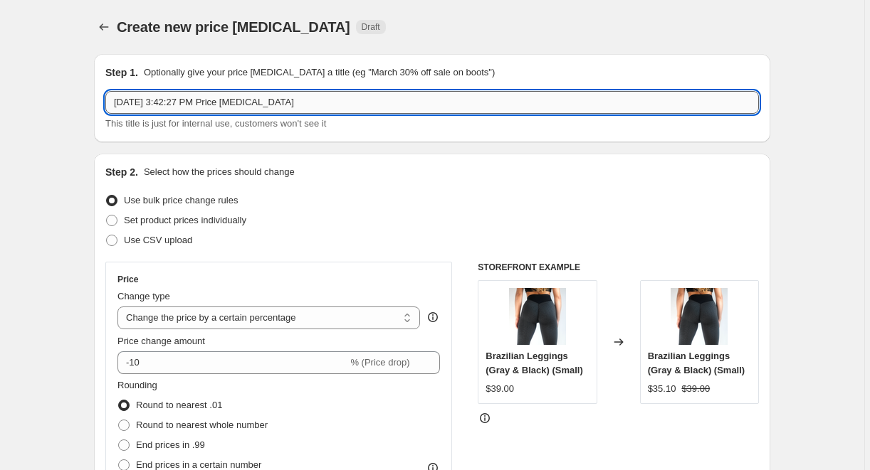
click at [234, 101] on input "[DATE] 3:42:27 PM Price [MEDICAL_DATA]" at bounding box center [431, 102] width 653 height 23
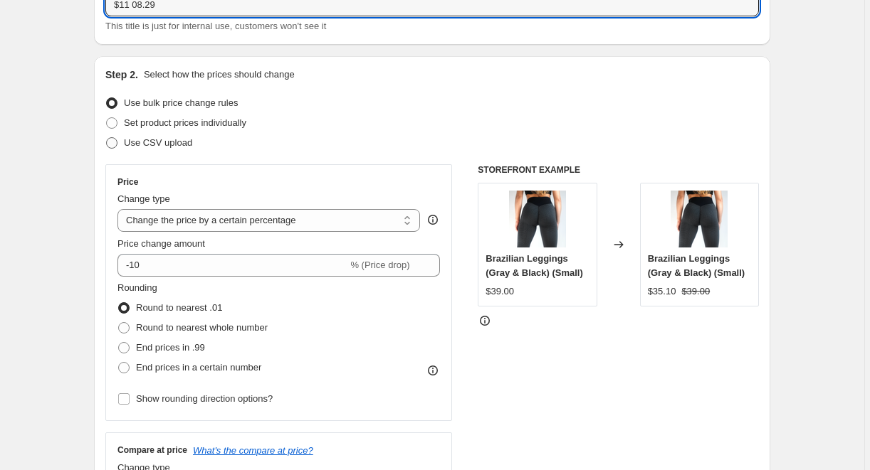
scroll to position [117, 0]
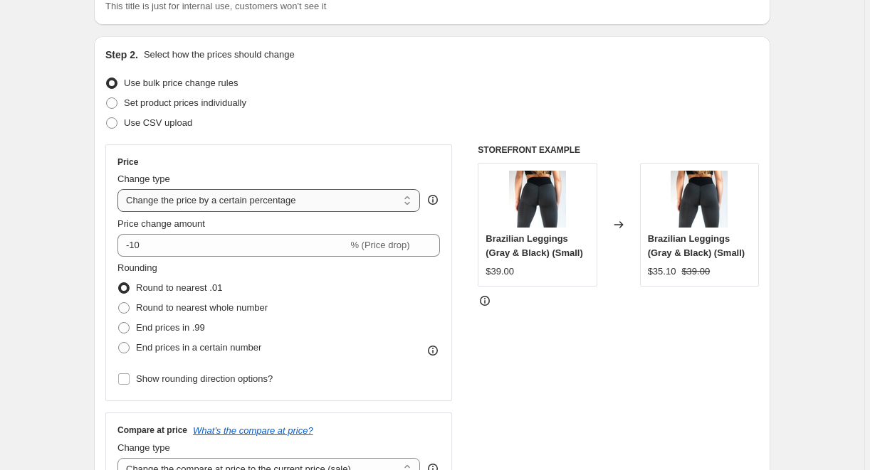
type input "$11 08.29"
select select "to"
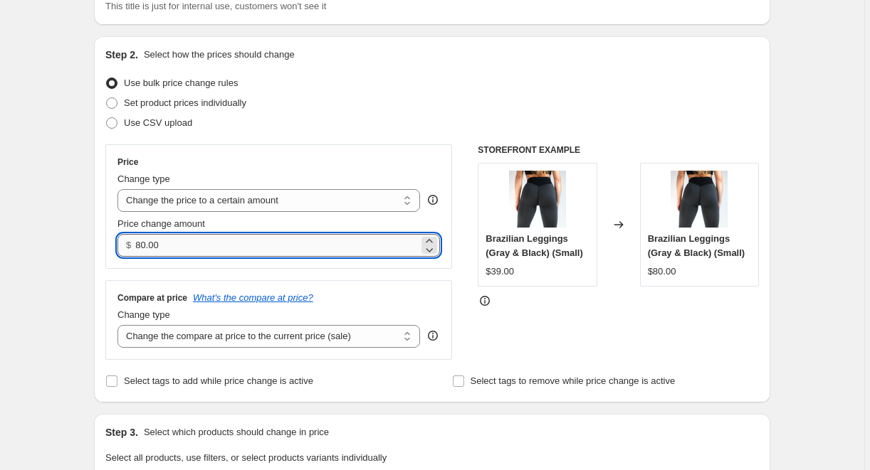
click at [208, 241] on input "80.00" at bounding box center [276, 245] width 283 height 23
type input "11.00"
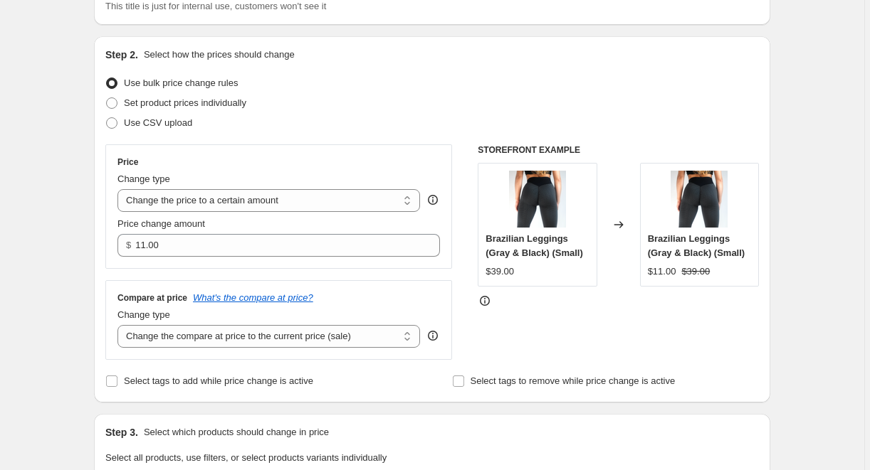
click at [318, 137] on div "Step 2. Select how the prices should change Use bulk price change rules Set pro…" at bounding box center [431, 220] width 653 height 344
select select "no_change"
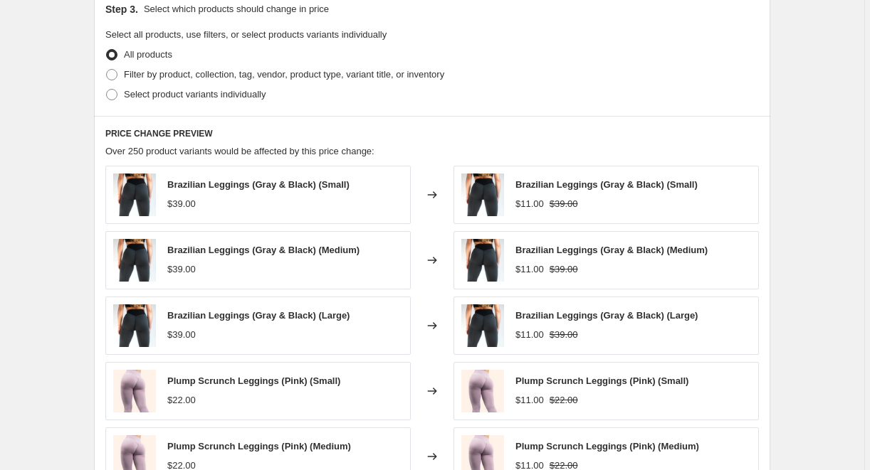
scroll to position [542, 0]
click at [288, 71] on span "Filter by product, collection, tag, vendor, product type, variant title, or inv…" at bounding box center [284, 73] width 320 height 11
click at [107, 69] on input "Filter by product, collection, tag, vendor, product type, variant title, or inv…" at bounding box center [106, 68] width 1 height 1
radio input "true"
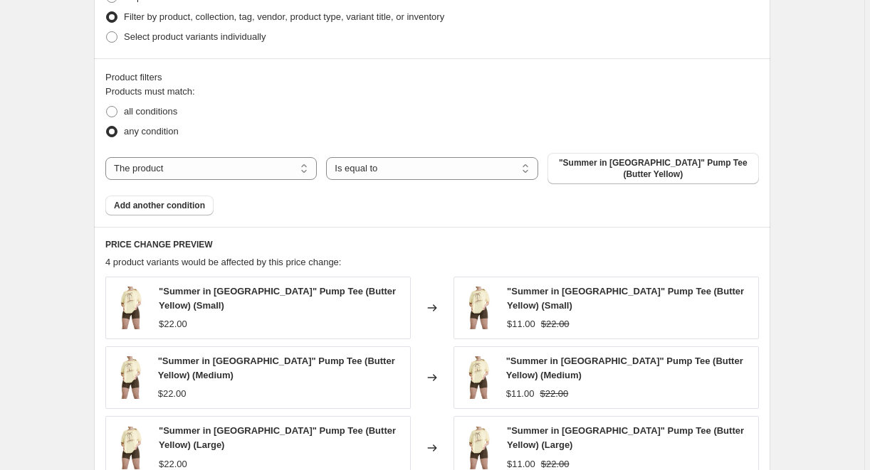
scroll to position [600, 0]
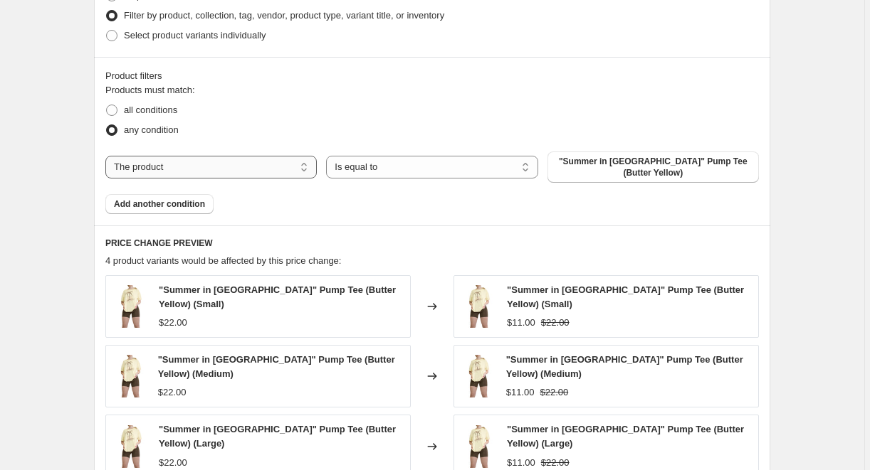
select select "tag"
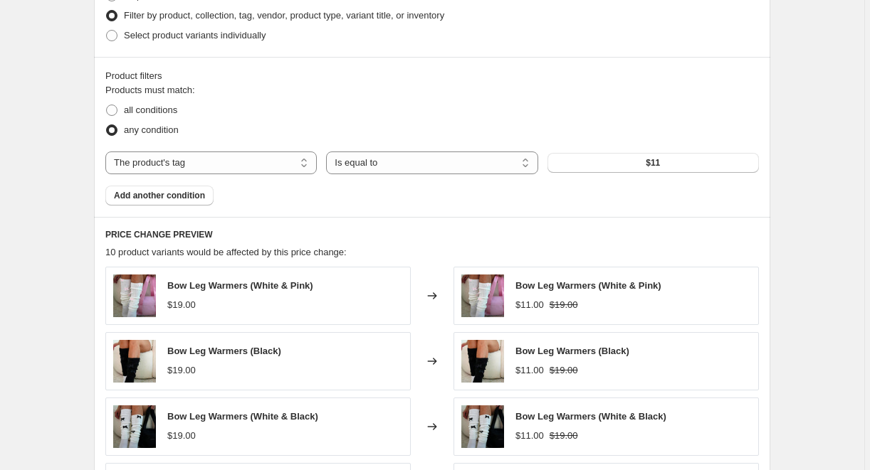
click at [552, 193] on div "Products must match: all conditions any condition The product The product's col…" at bounding box center [431, 144] width 653 height 122
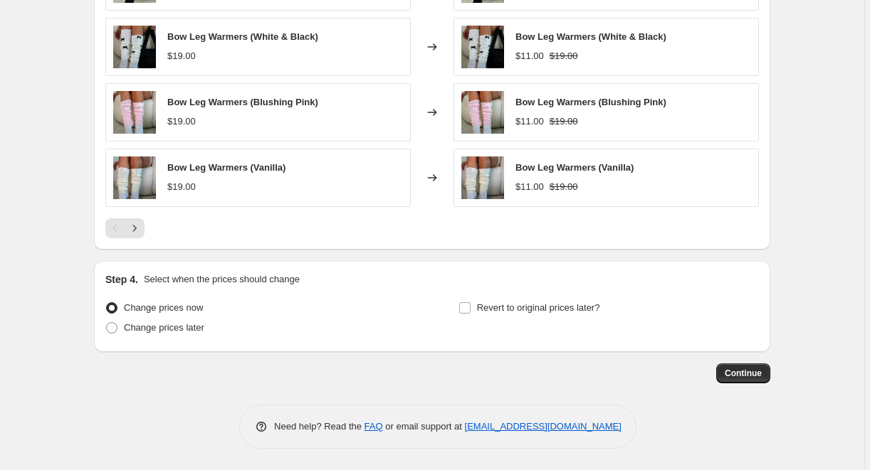
scroll to position [980, 0]
click at [195, 335] on label "Change prices later" at bounding box center [154, 328] width 99 height 20
click at [107, 323] on input "Change prices later" at bounding box center [106, 322] width 1 height 1
radio input "true"
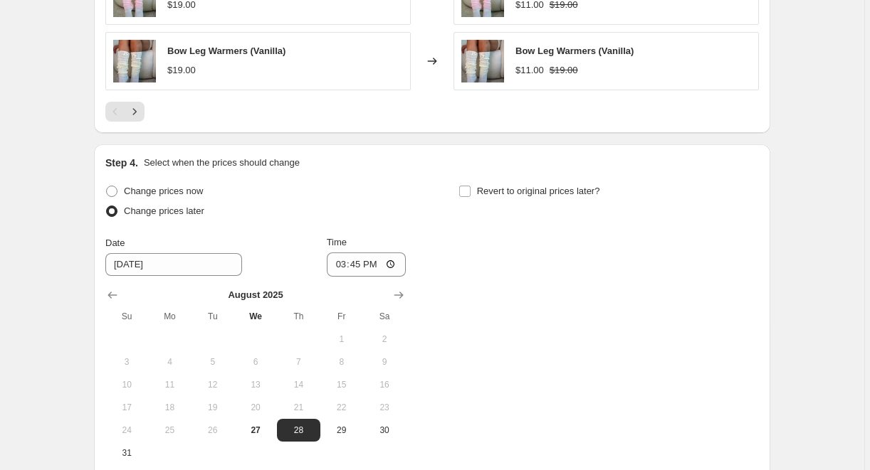
scroll to position [1157, 0]
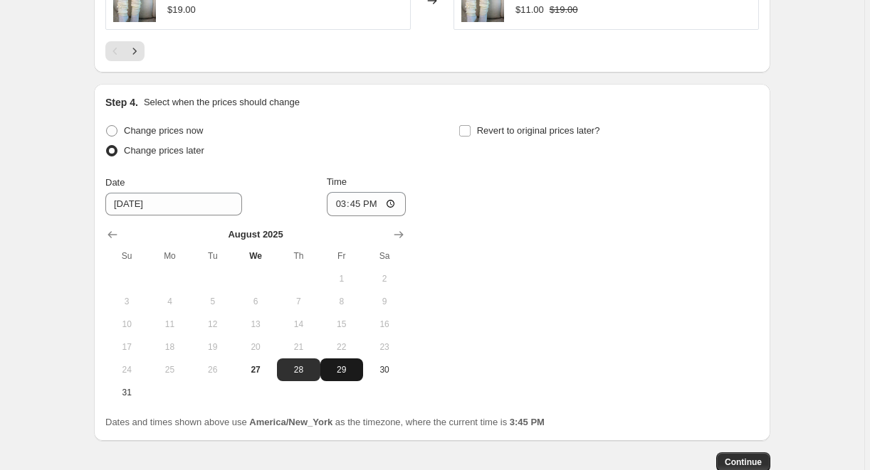
click at [352, 370] on span "29" at bounding box center [341, 369] width 31 height 11
type input "[DATE]"
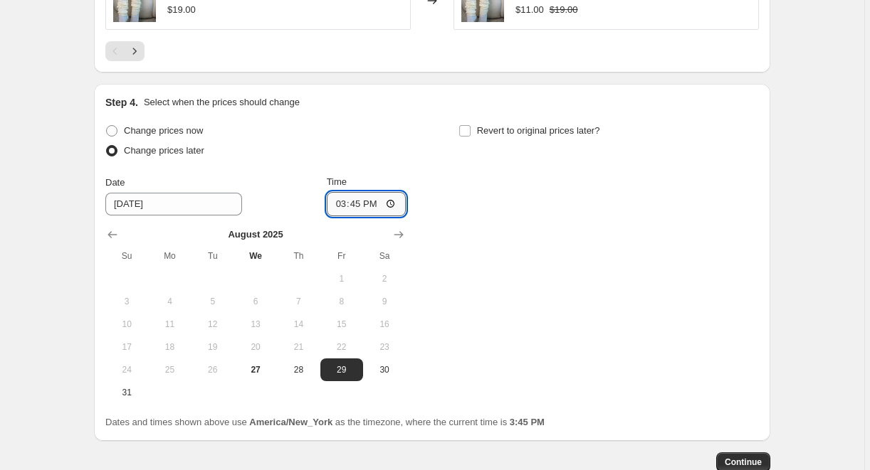
click at [359, 204] on input "15:45" at bounding box center [367, 204] width 80 height 24
click at [376, 206] on input "23:45" at bounding box center [367, 204] width 80 height 24
click at [394, 206] on input "23:00" at bounding box center [367, 204] width 80 height 24
type input "11:00"
click at [613, 340] on div "Change prices now Change prices later Date [DATE] Time 11:00 [DATE] Su Mo Tu We…" at bounding box center [431, 262] width 653 height 283
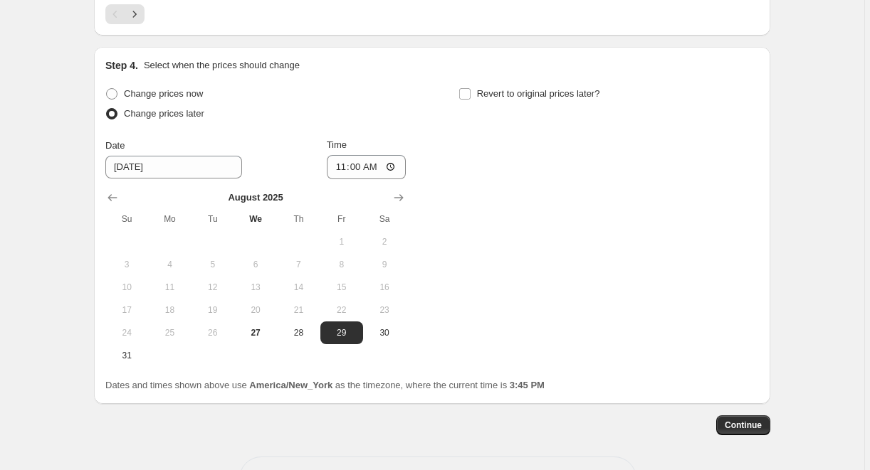
scroll to position [1201, 0]
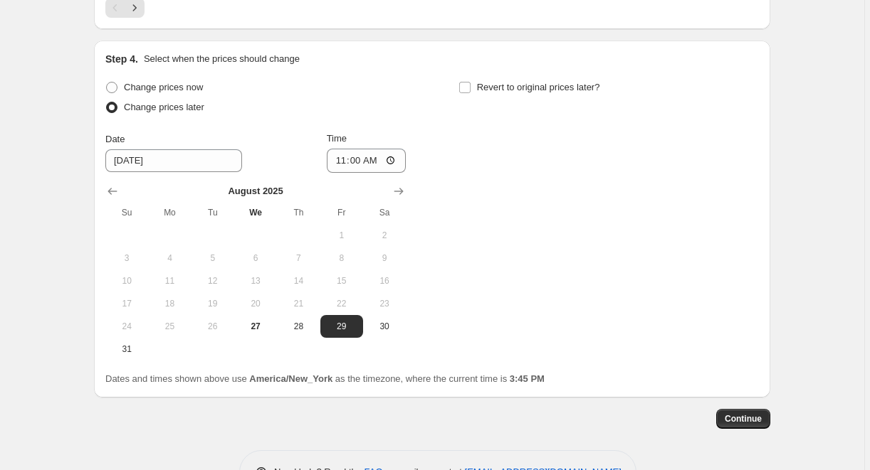
click at [740, 423] on span "Continue" at bounding box center [743, 419] width 37 height 11
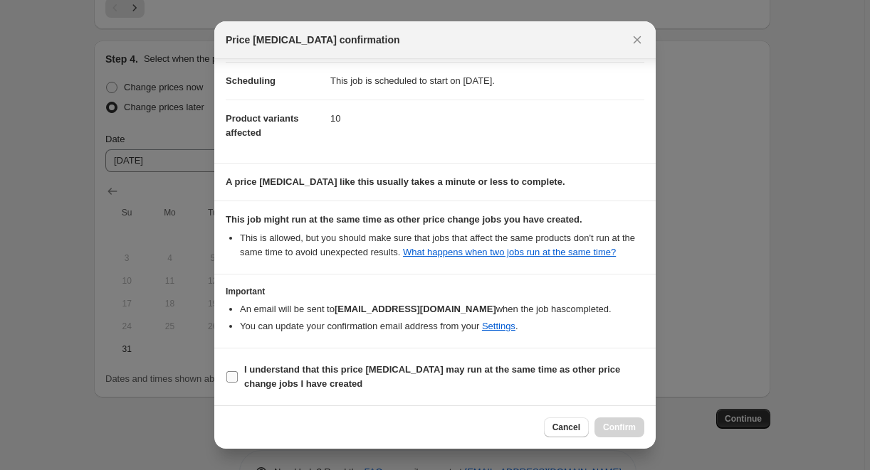
scroll to position [126, 0]
click at [353, 364] on b "I understand that this price [MEDICAL_DATA] may run at the same time as other p…" at bounding box center [432, 376] width 376 height 25
click at [238, 372] on input "I understand that this price [MEDICAL_DATA] may run at the same time as other p…" at bounding box center [231, 377] width 11 height 11
checkbox input "true"
click at [623, 417] on div "Cancel Confirm" at bounding box center [434, 427] width 441 height 43
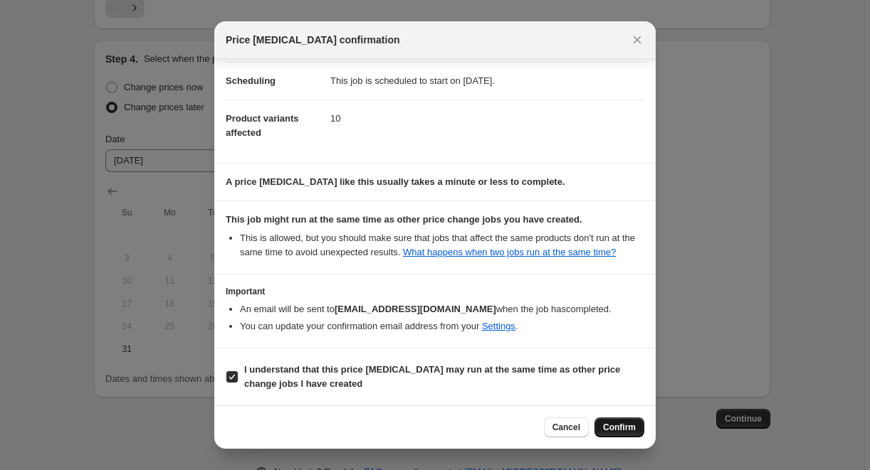
click at [625, 426] on span "Confirm" at bounding box center [619, 427] width 33 height 11
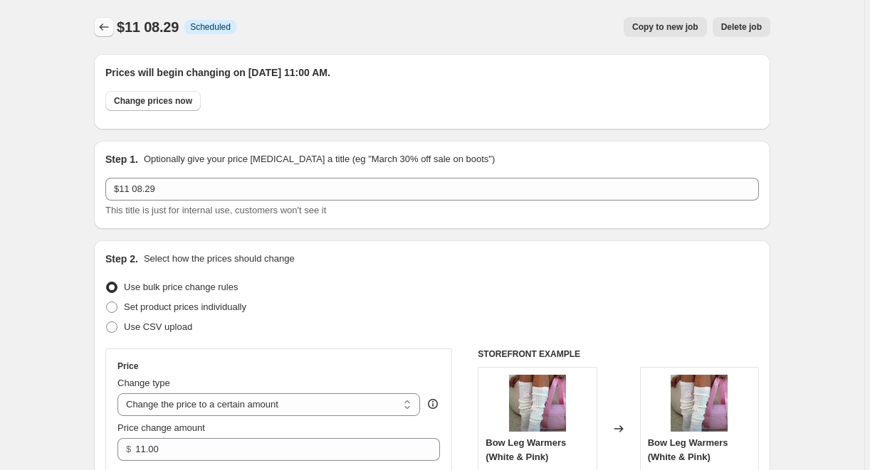
click at [111, 30] on icon "Price change jobs" at bounding box center [104, 27] width 14 height 14
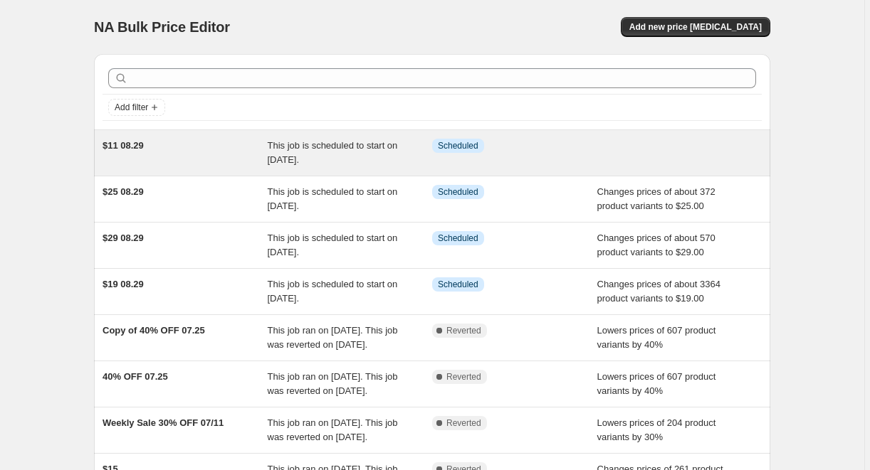
click at [510, 157] on div "Info Scheduled" at bounding box center [514, 153] width 165 height 28
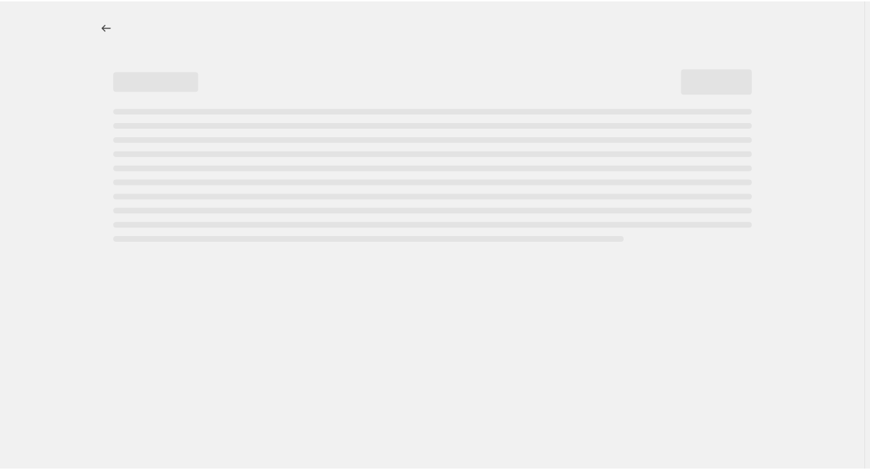
select select "no_change"
select select "tag"
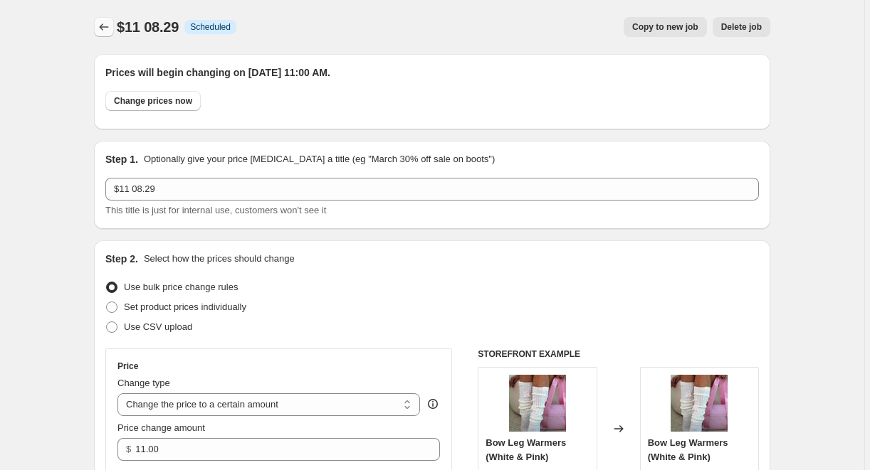
click at [103, 23] on icon "Price change jobs" at bounding box center [104, 27] width 14 height 14
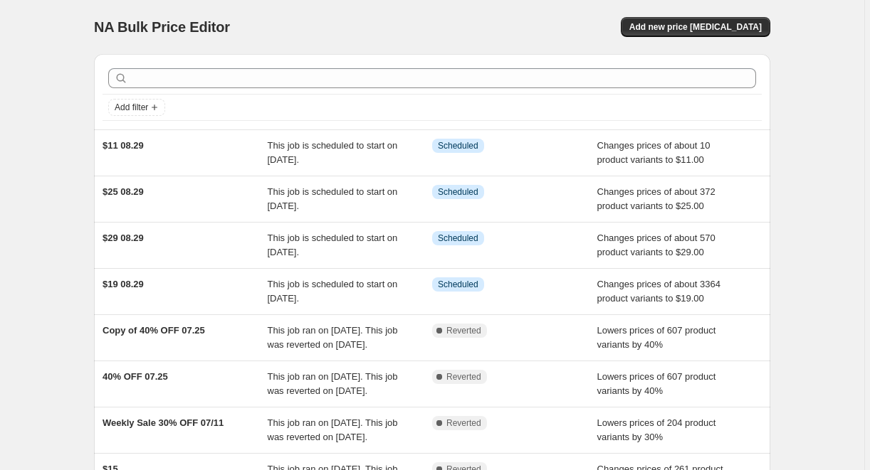
click at [74, 17] on div "NA Bulk Price Editor. This page is ready NA Bulk Price Editor Add new price [ME…" at bounding box center [432, 366] width 864 height 733
